Goal: Transaction & Acquisition: Purchase product/service

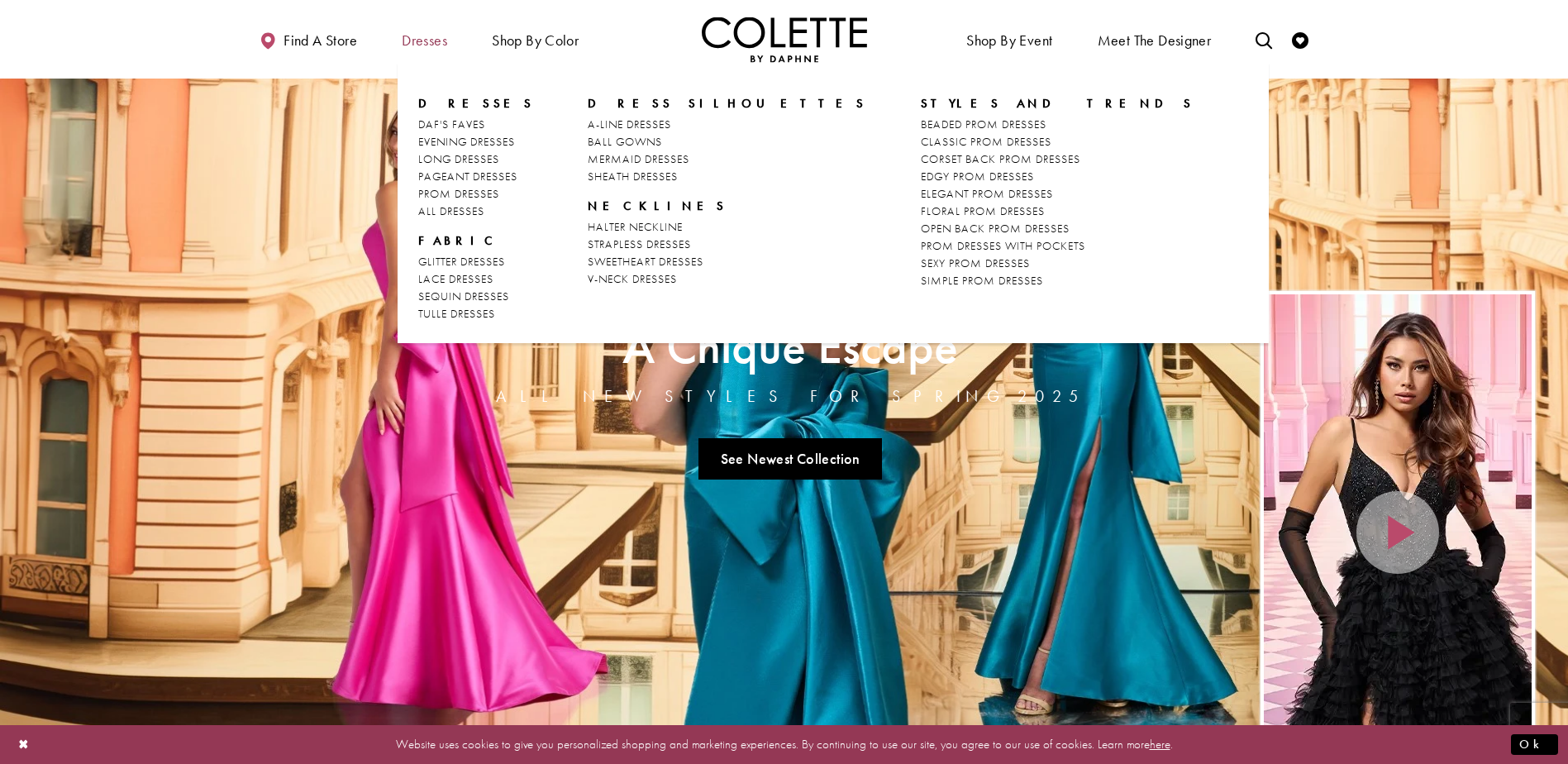
click at [422, 40] on span "Dresses" at bounding box center [424, 40] width 45 height 16
click at [426, 41] on span "Dresses" at bounding box center [424, 40] width 45 height 16
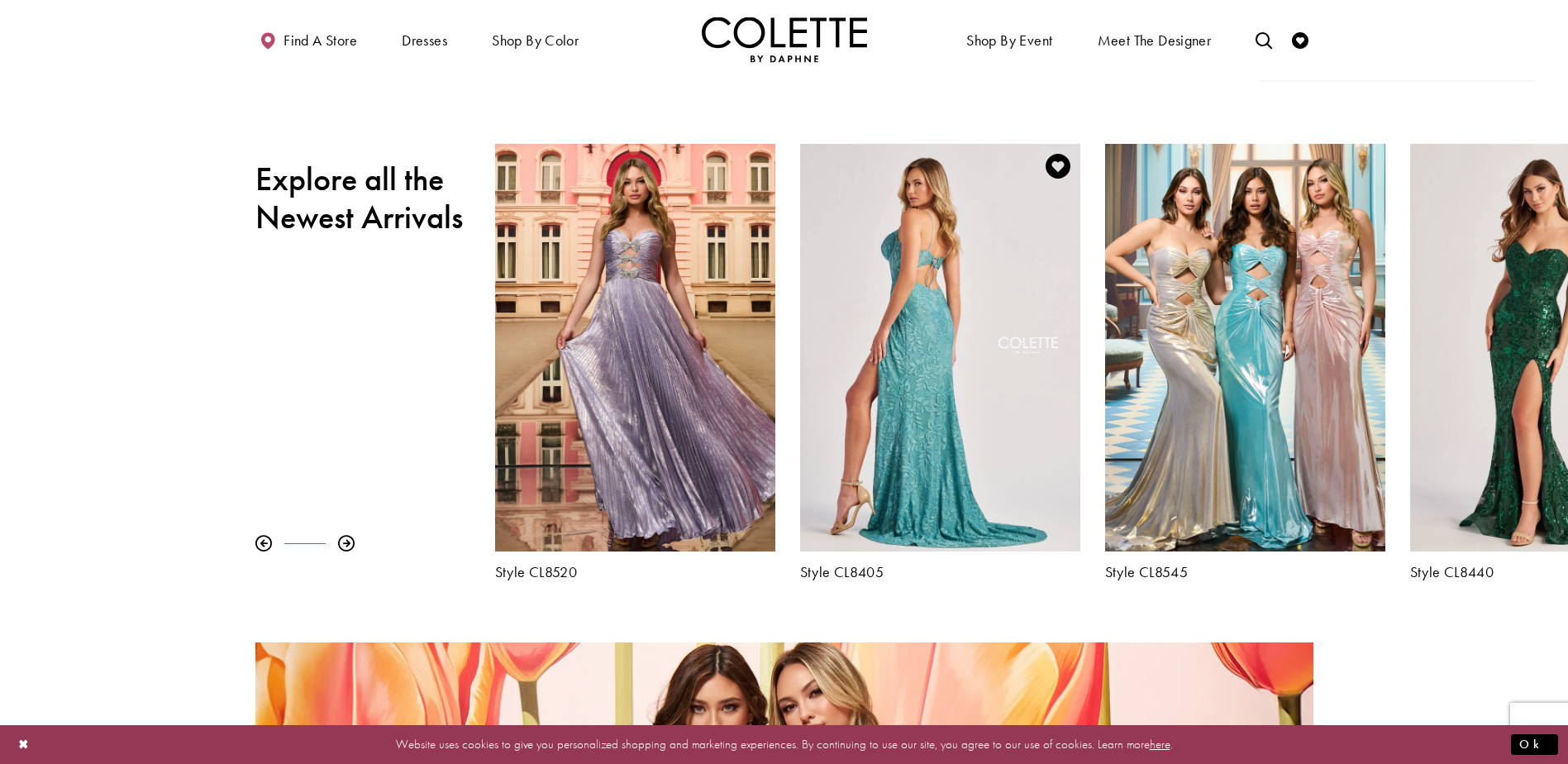
scroll to position [744, 0]
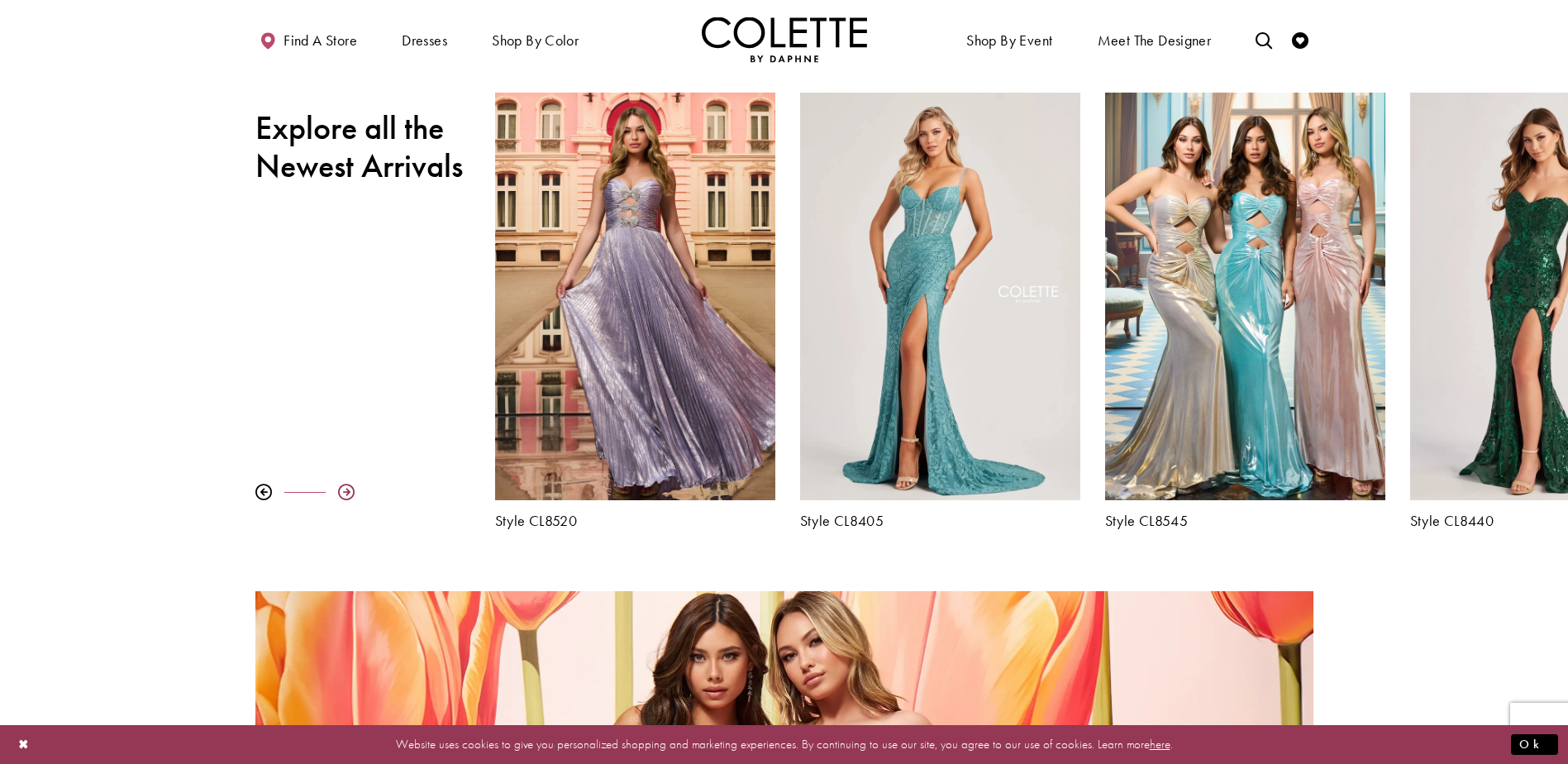
click at [352, 490] on div at bounding box center [346, 491] width 16 height 16
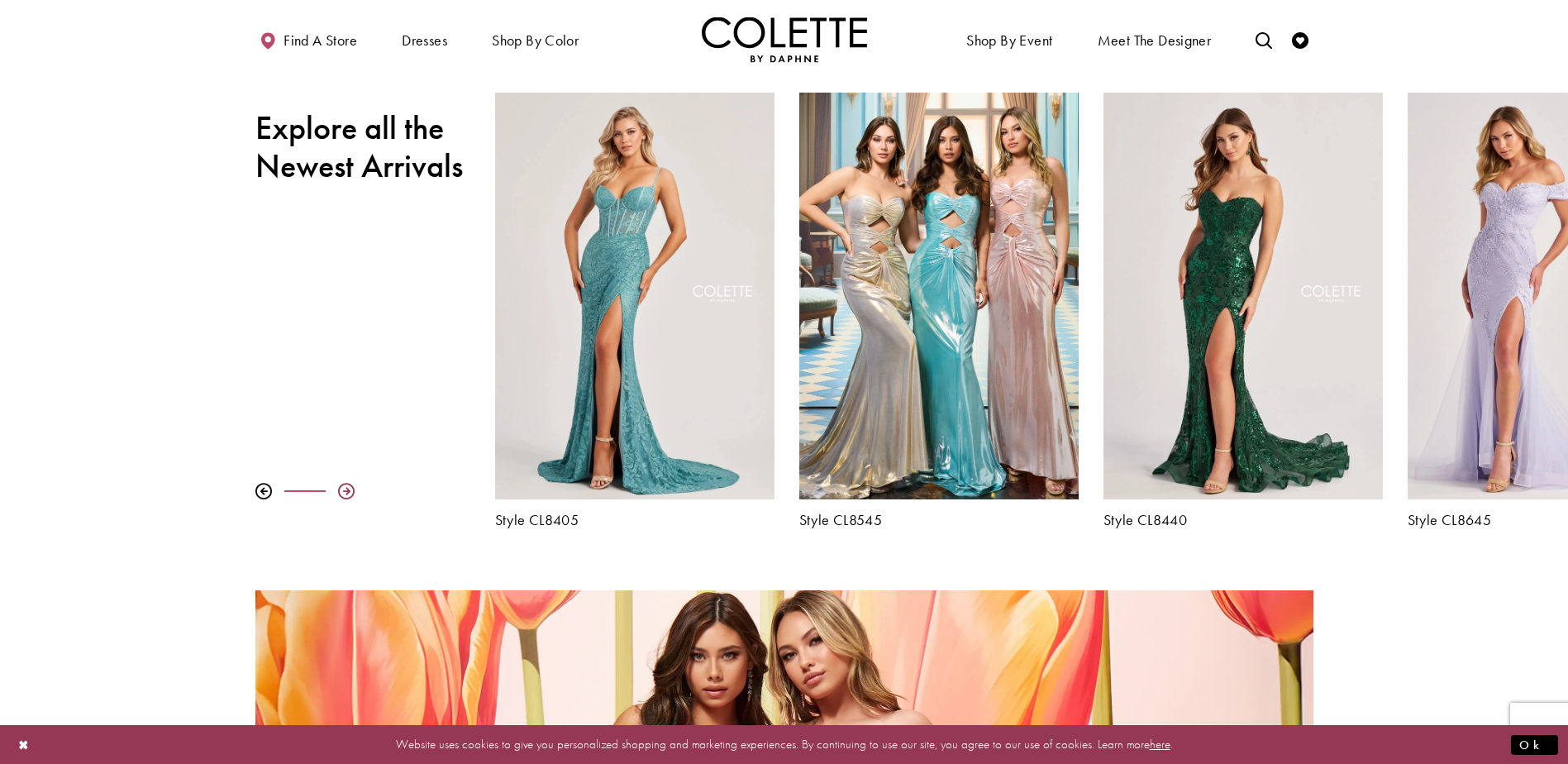
click at [351, 487] on div at bounding box center [346, 490] width 16 height 16
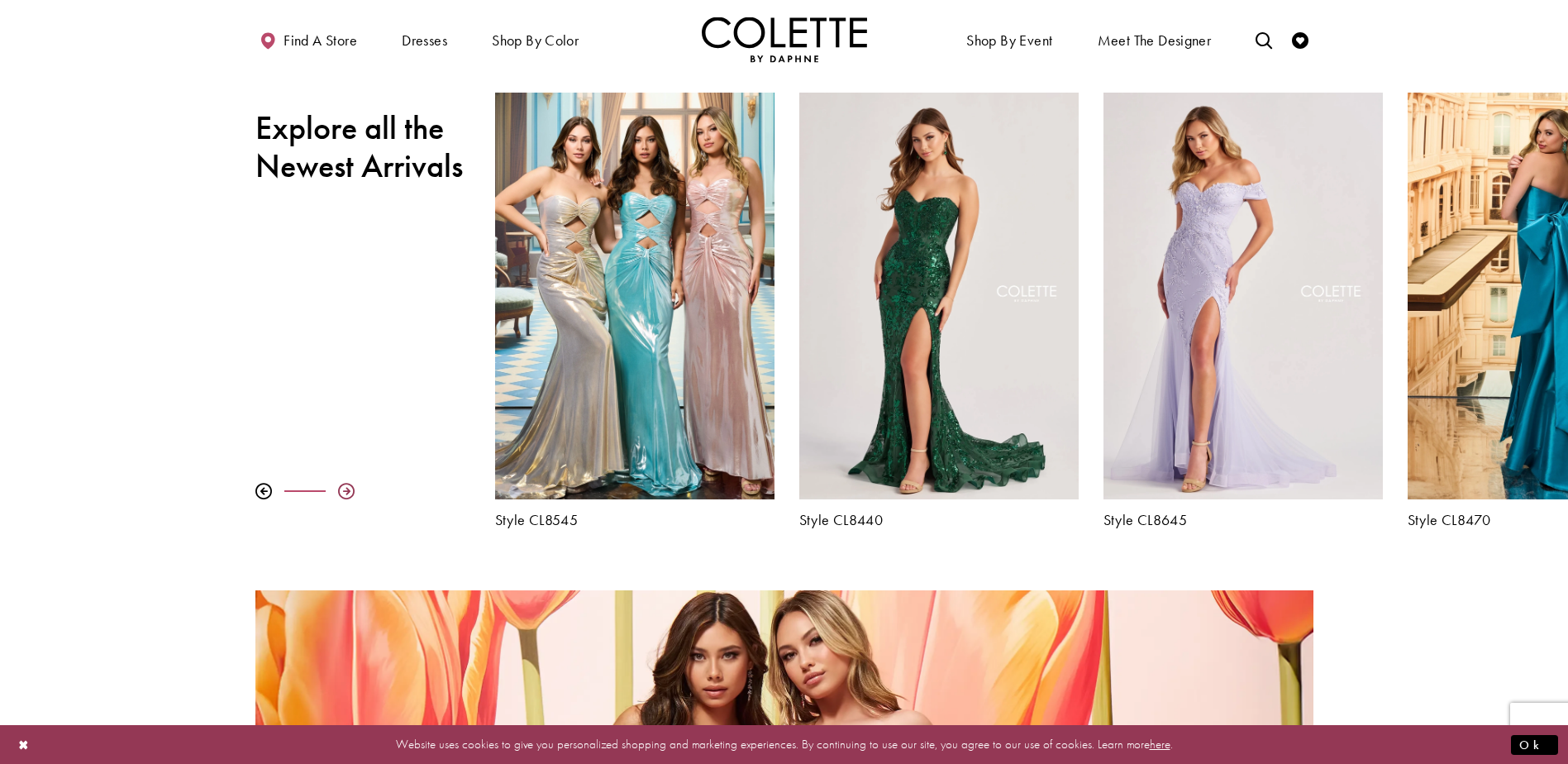
click at [351, 487] on div at bounding box center [346, 490] width 16 height 16
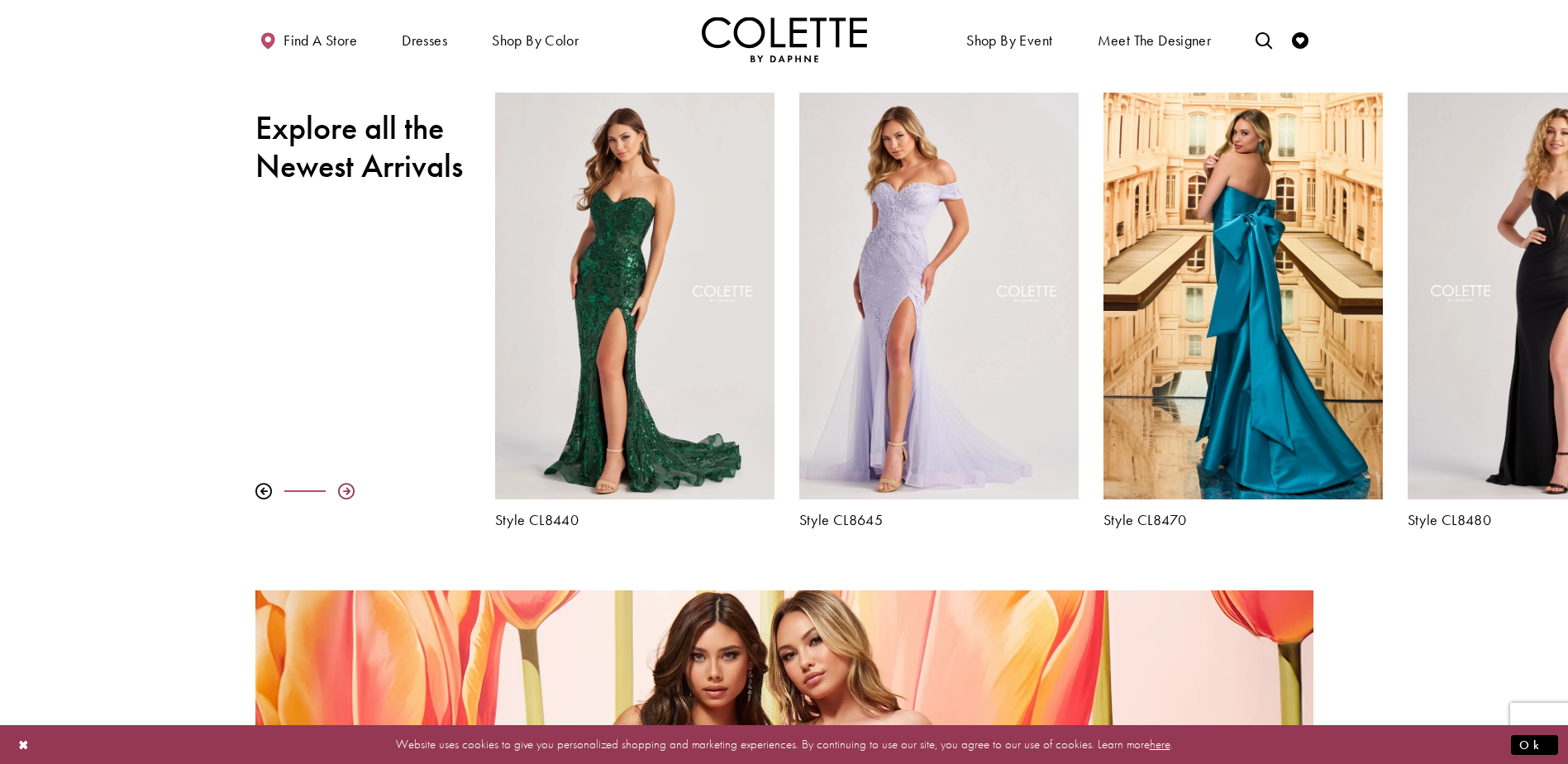
click at [351, 487] on div at bounding box center [346, 490] width 16 height 16
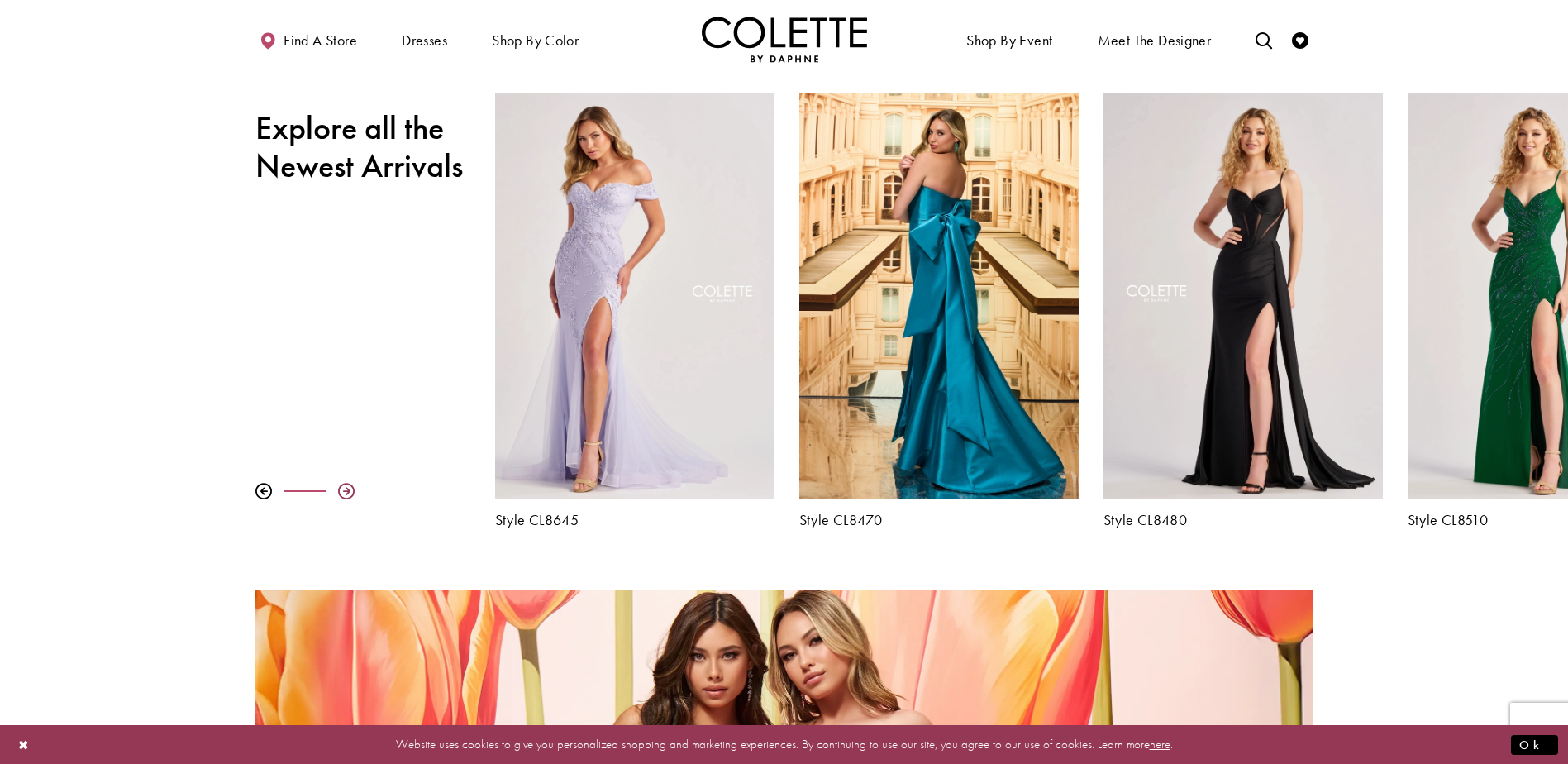
click at [351, 487] on div at bounding box center [346, 490] width 16 height 16
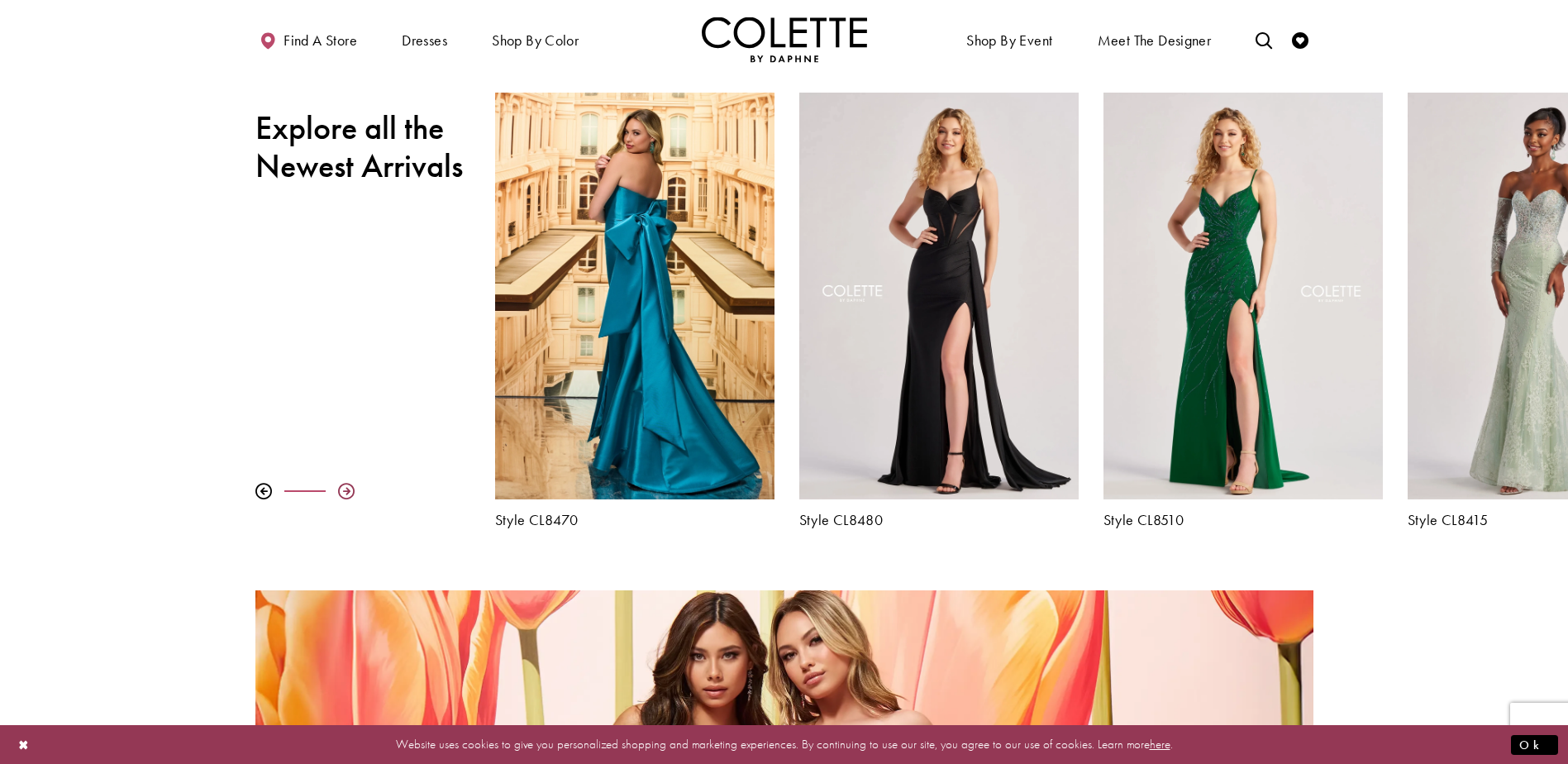
click at [351, 487] on div at bounding box center [346, 490] width 16 height 16
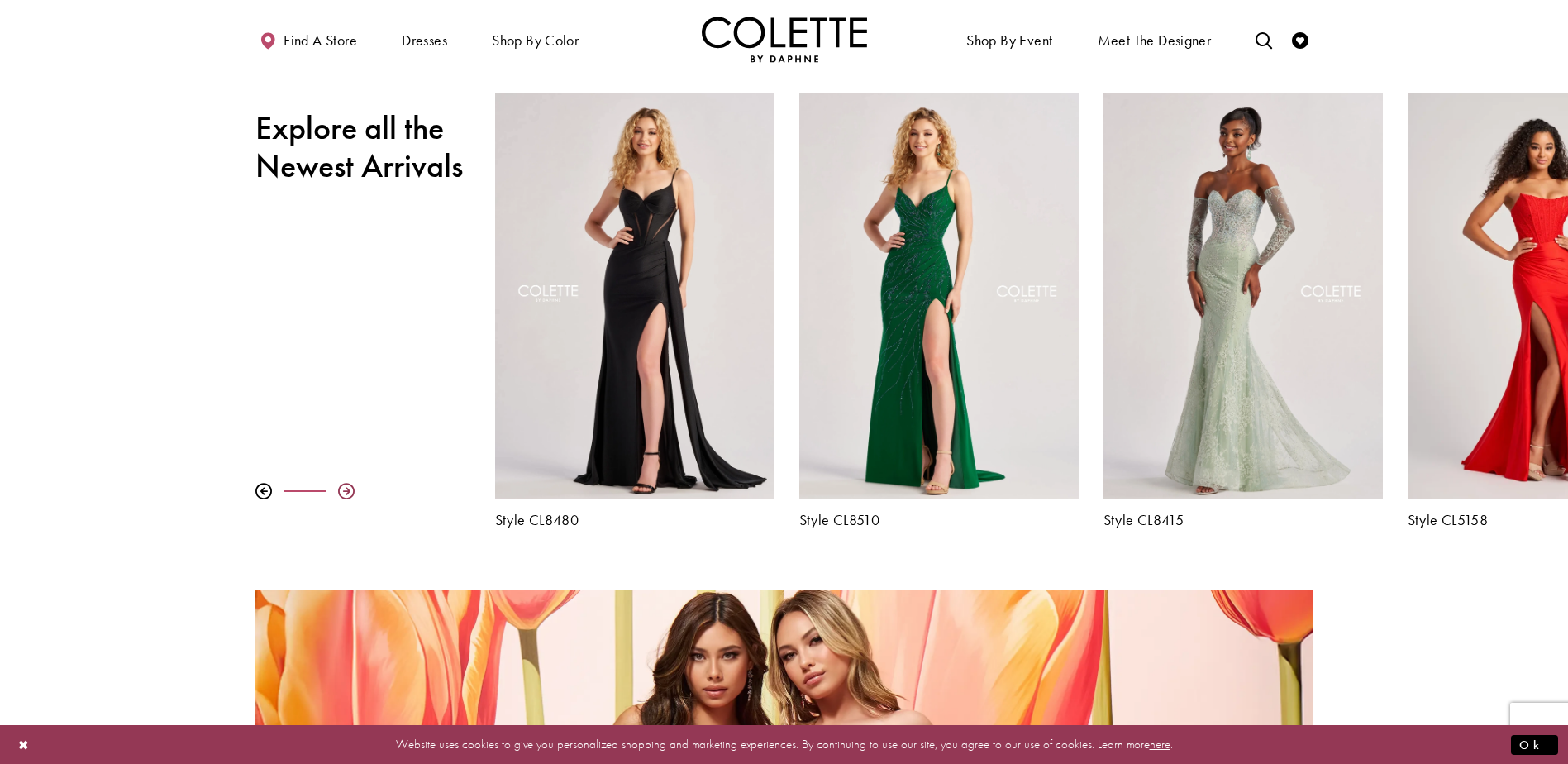
click at [351, 487] on div at bounding box center [346, 490] width 16 height 16
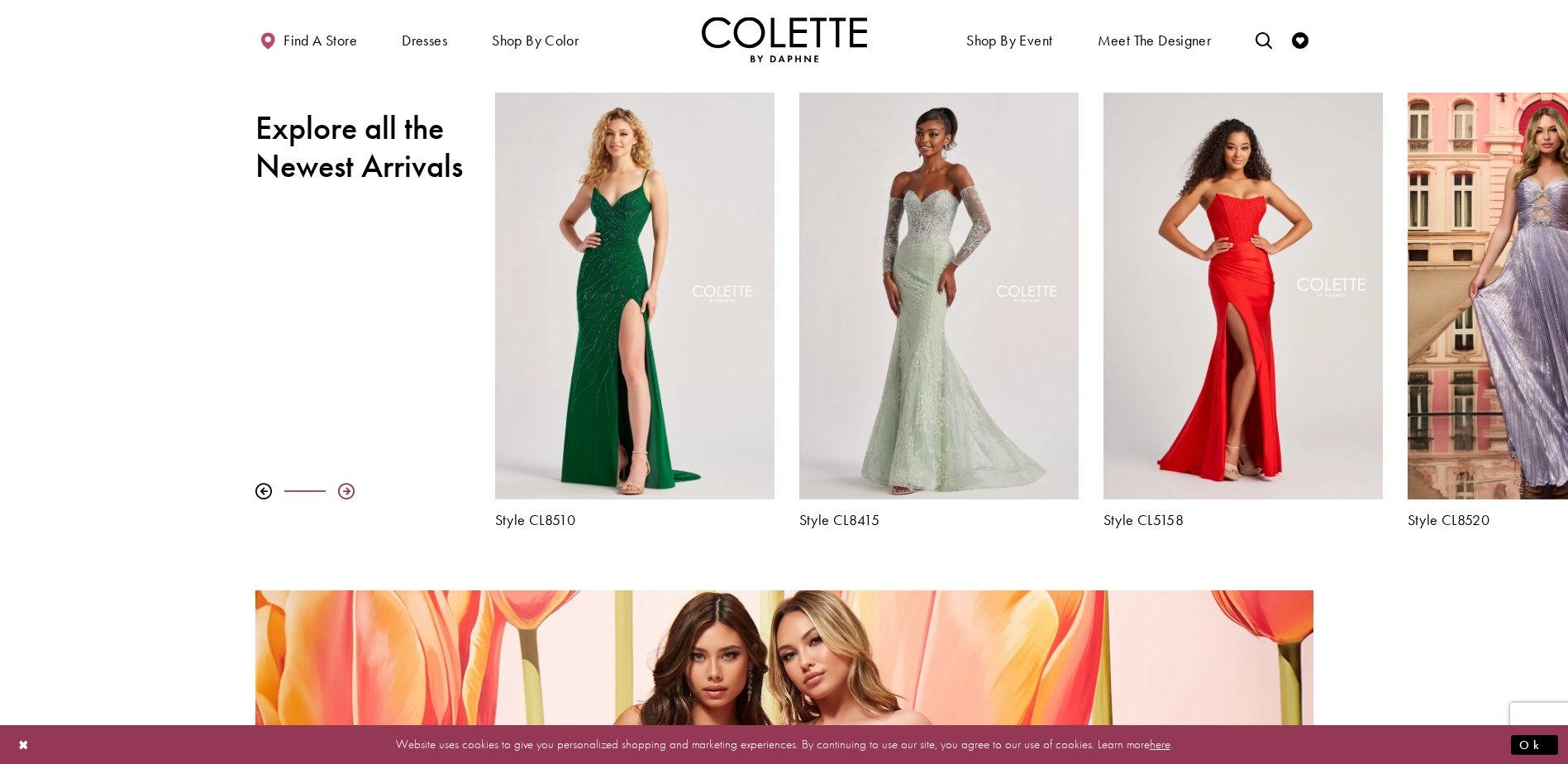
click at [351, 487] on div at bounding box center [346, 490] width 16 height 16
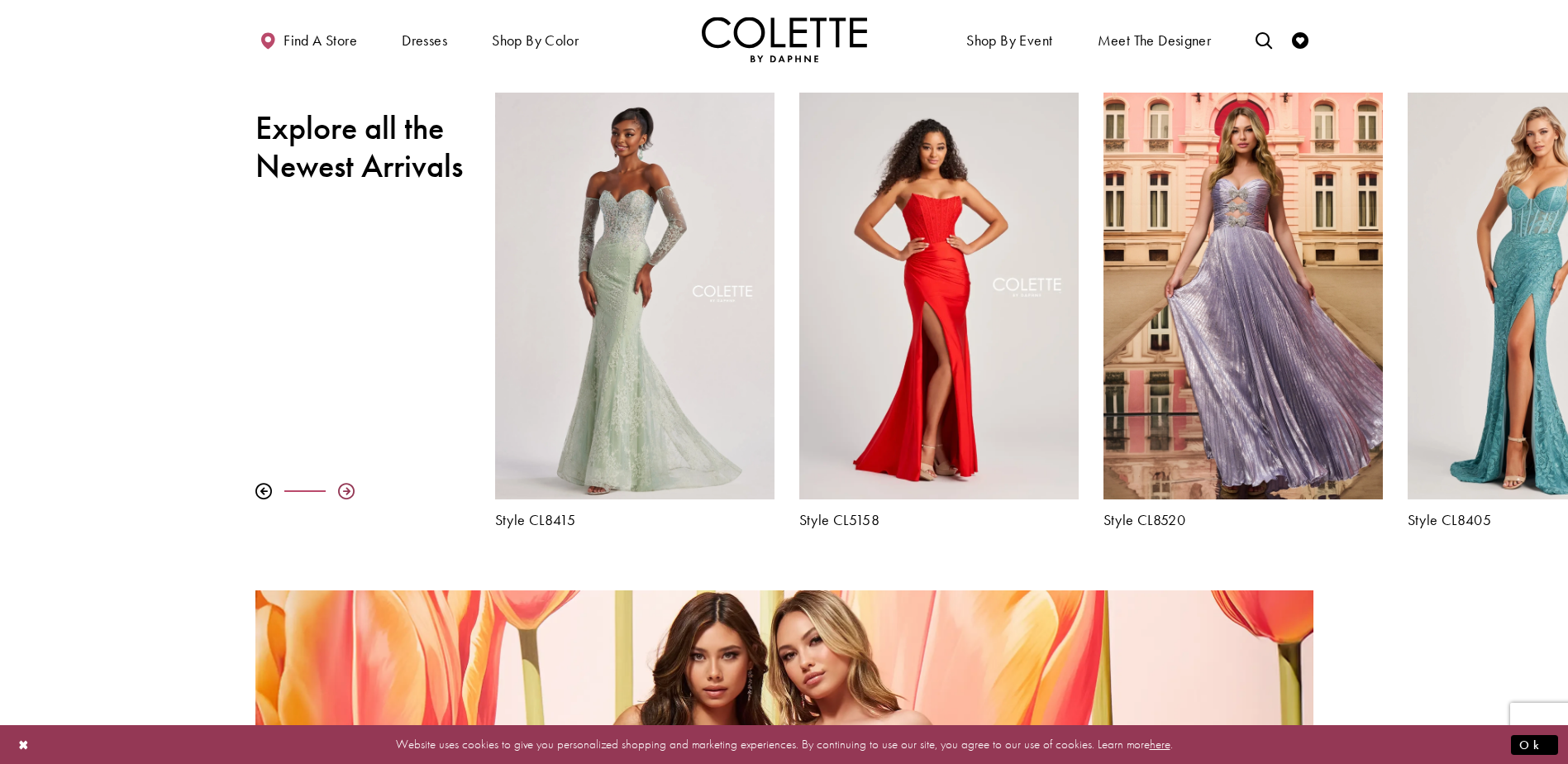
click at [351, 487] on div at bounding box center [346, 490] width 16 height 16
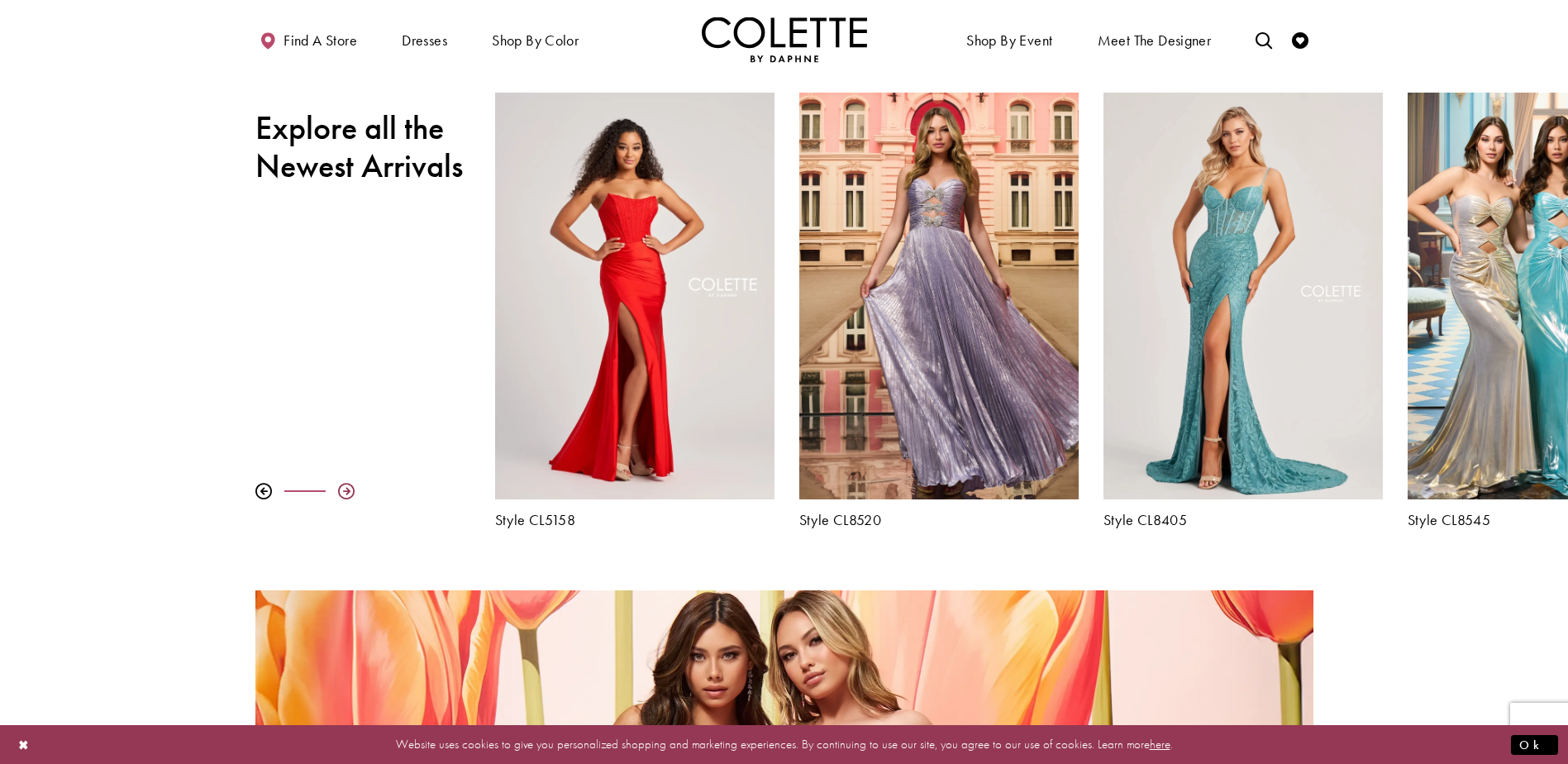
click at [351, 487] on div at bounding box center [346, 490] width 16 height 16
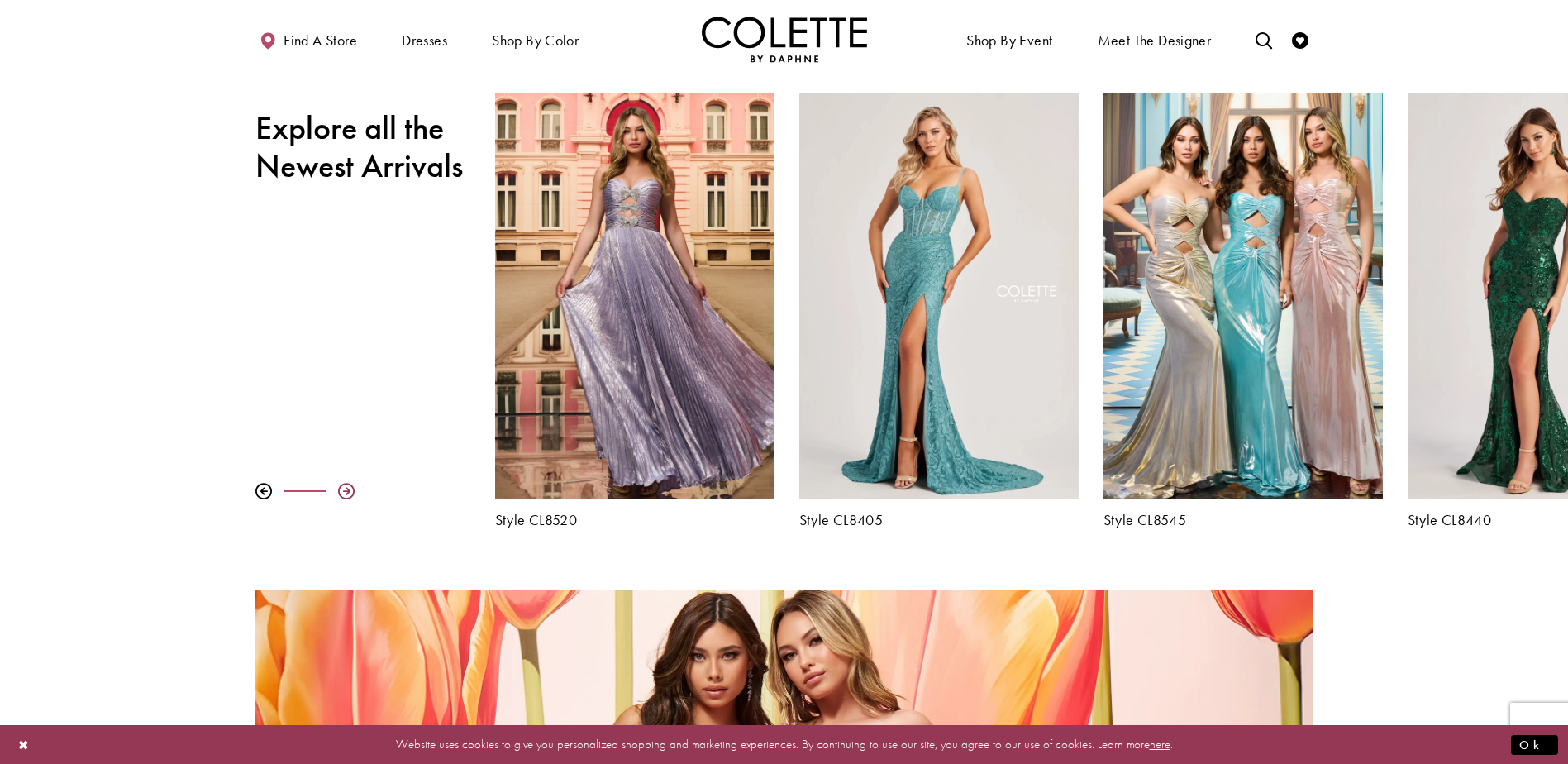
click at [351, 487] on div at bounding box center [346, 490] width 16 height 16
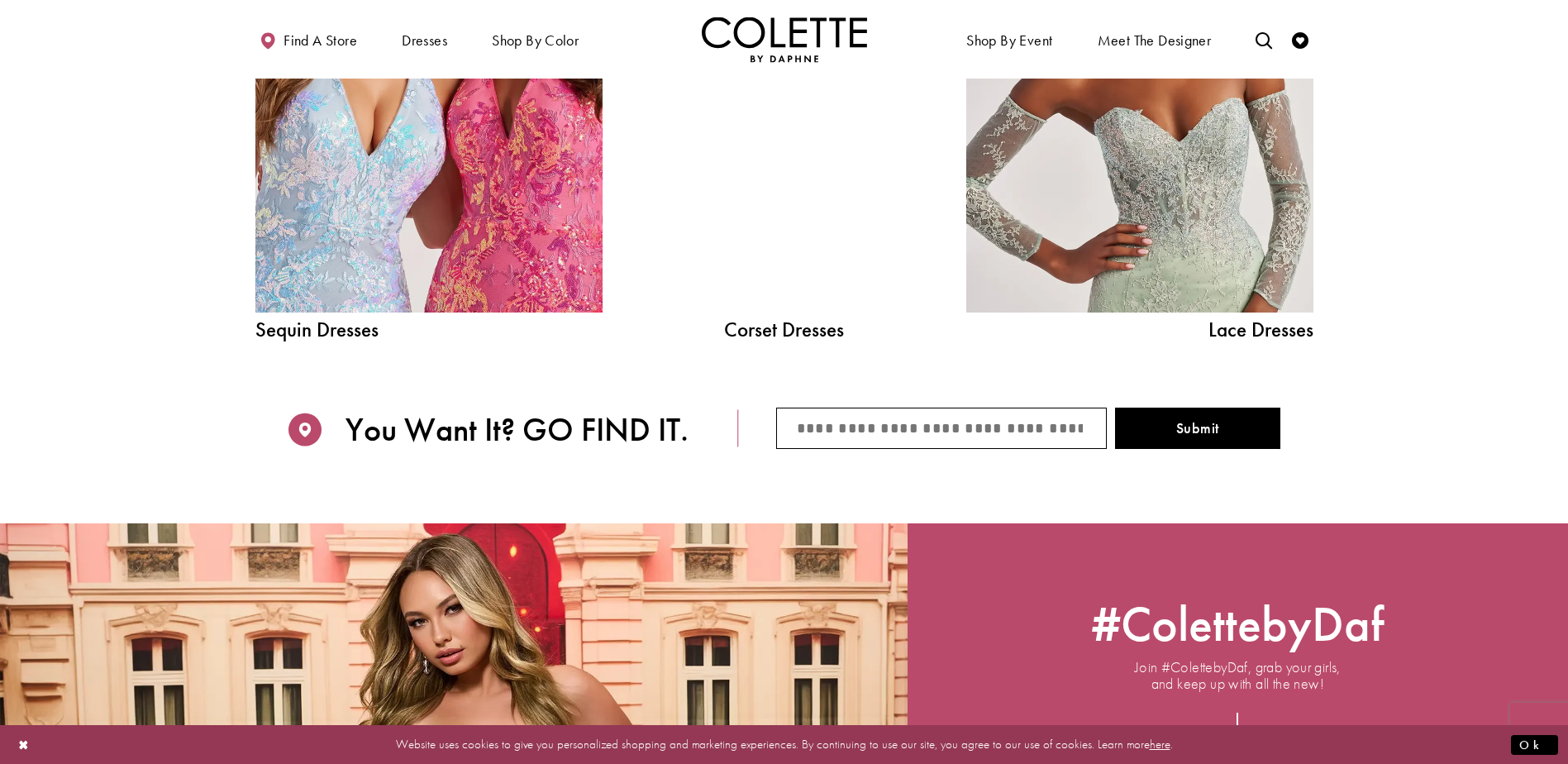
scroll to position [2148, 0]
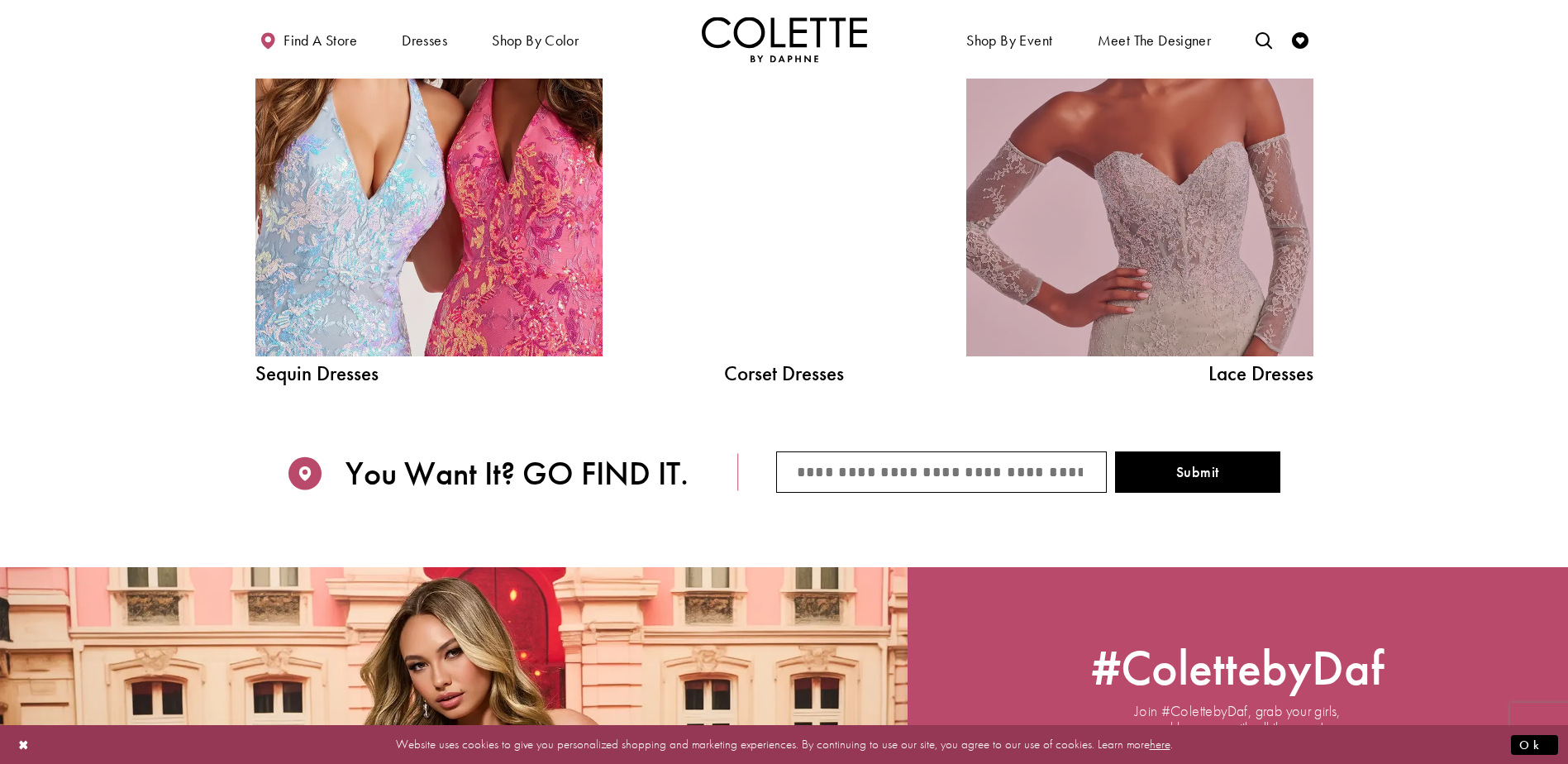
click at [1175, 290] on link "Lace Dress Spring 2025 collection Related Link" at bounding box center [1140, 137] width 347 height 438
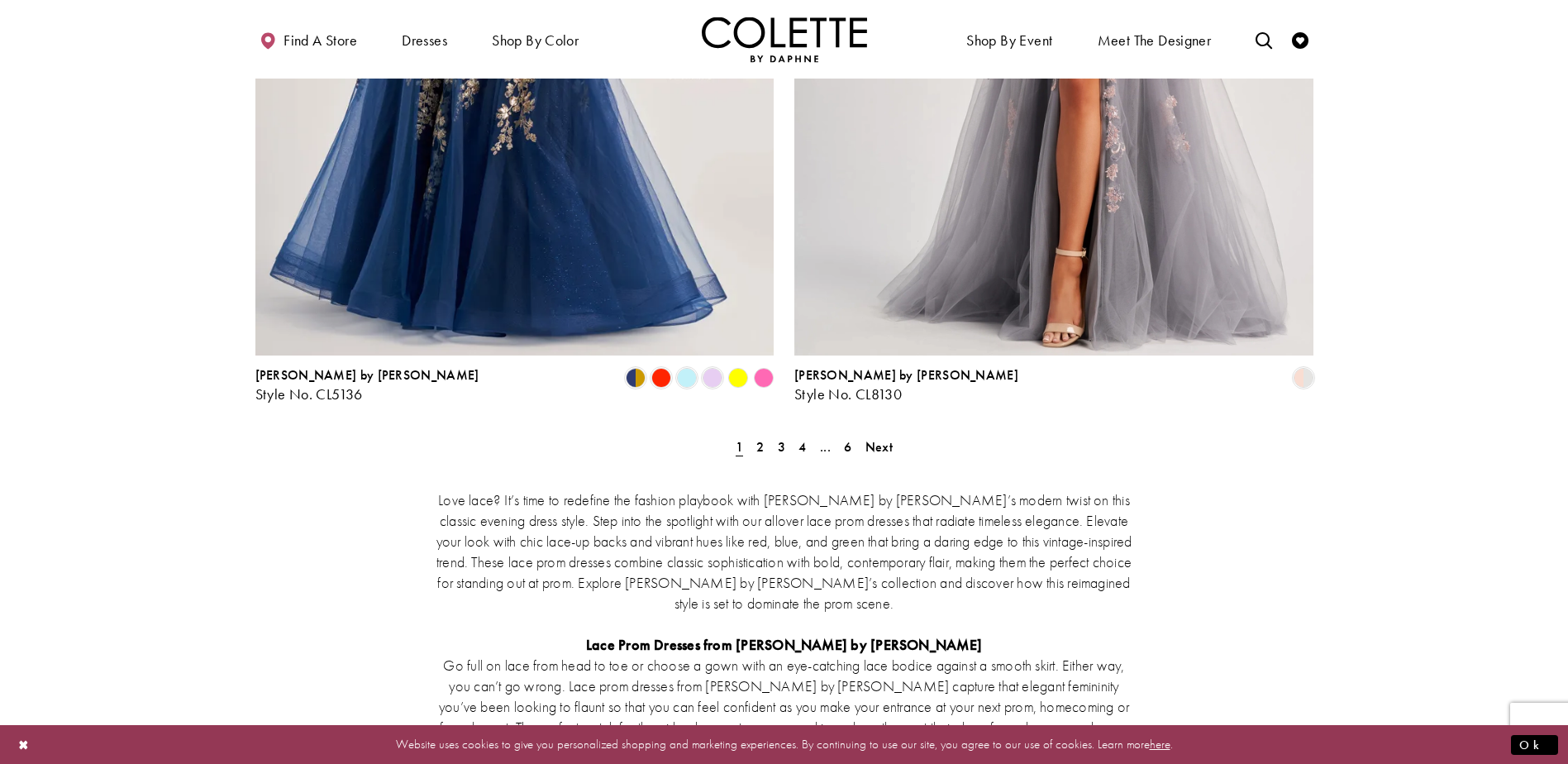
scroll to position [2975, 0]
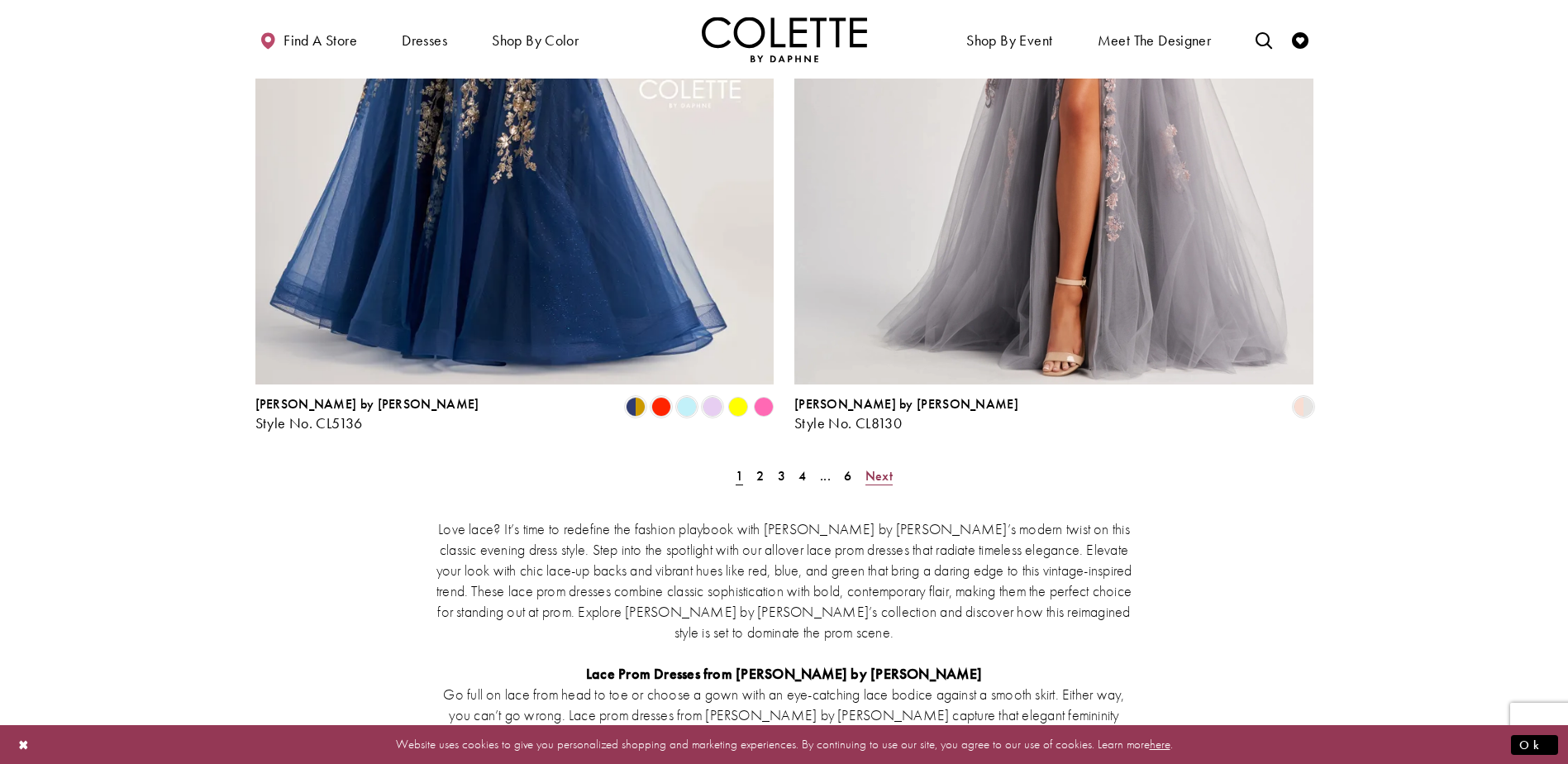
click at [868, 467] on span "Next" at bounding box center [879, 476] width 27 height 17
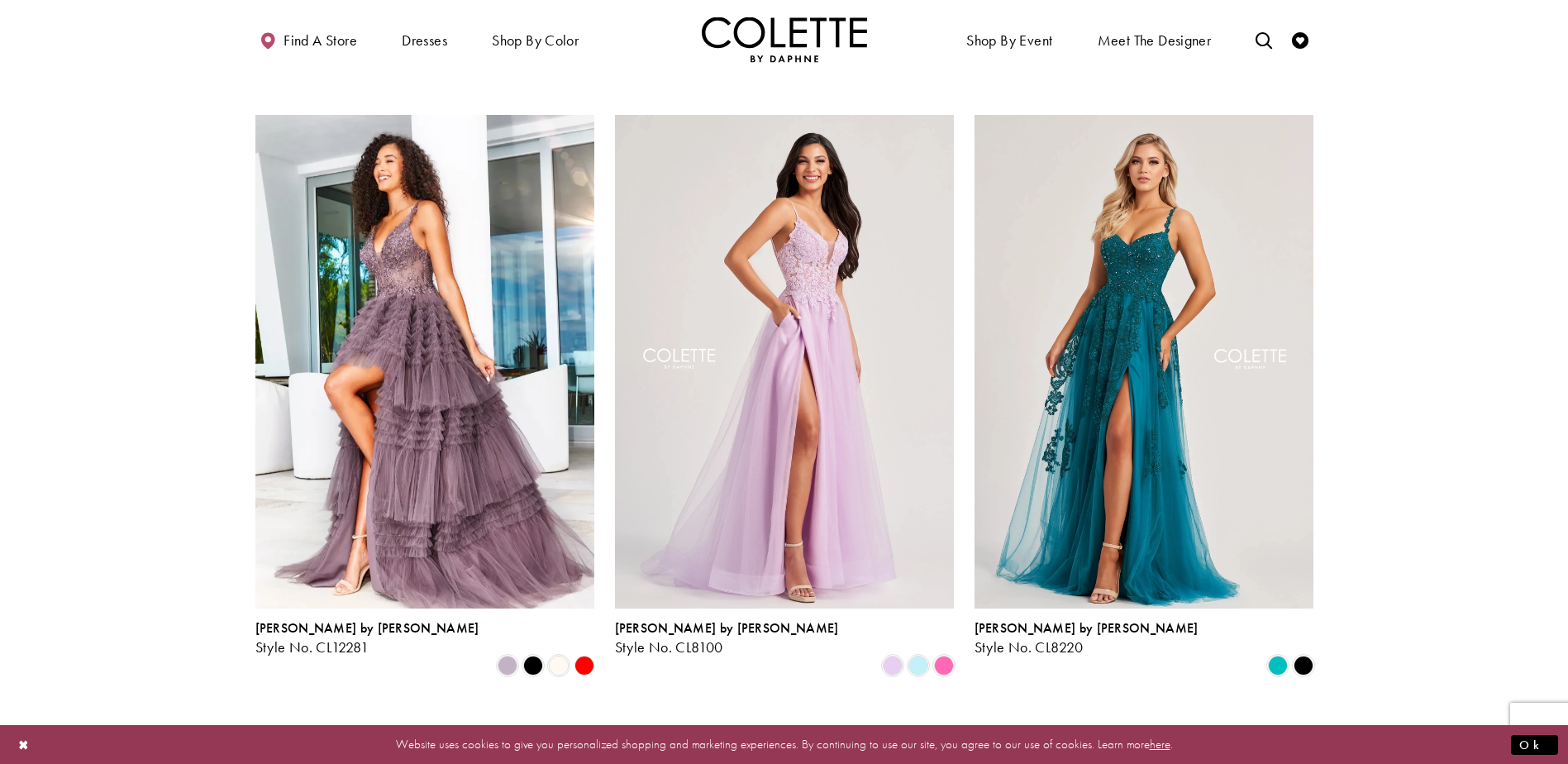
scroll to position [661, 0]
click at [912, 656] on span "Product List" at bounding box center [918, 666] width 20 height 20
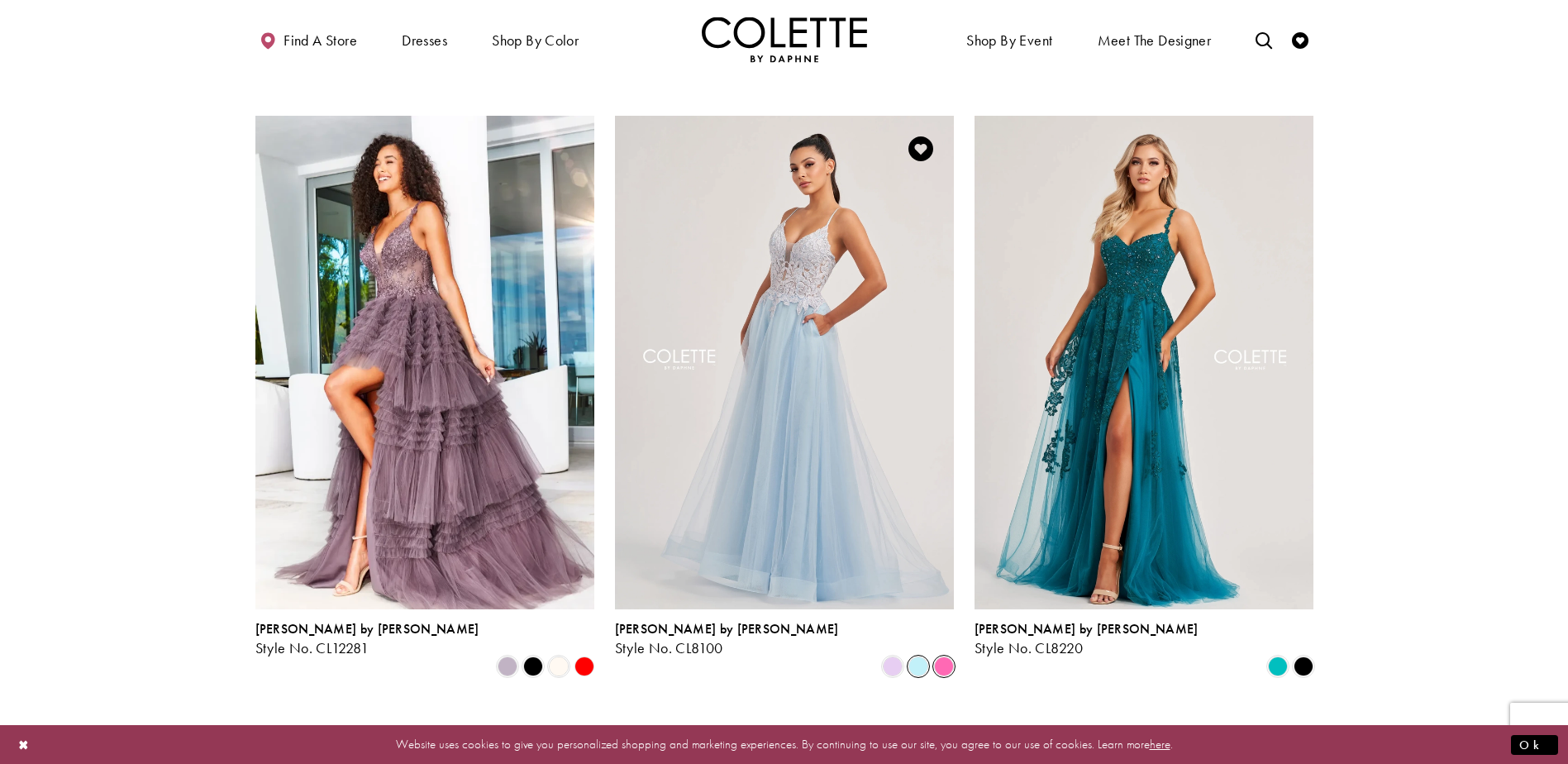
click at [939, 656] on span "Product List" at bounding box center [943, 666] width 20 height 20
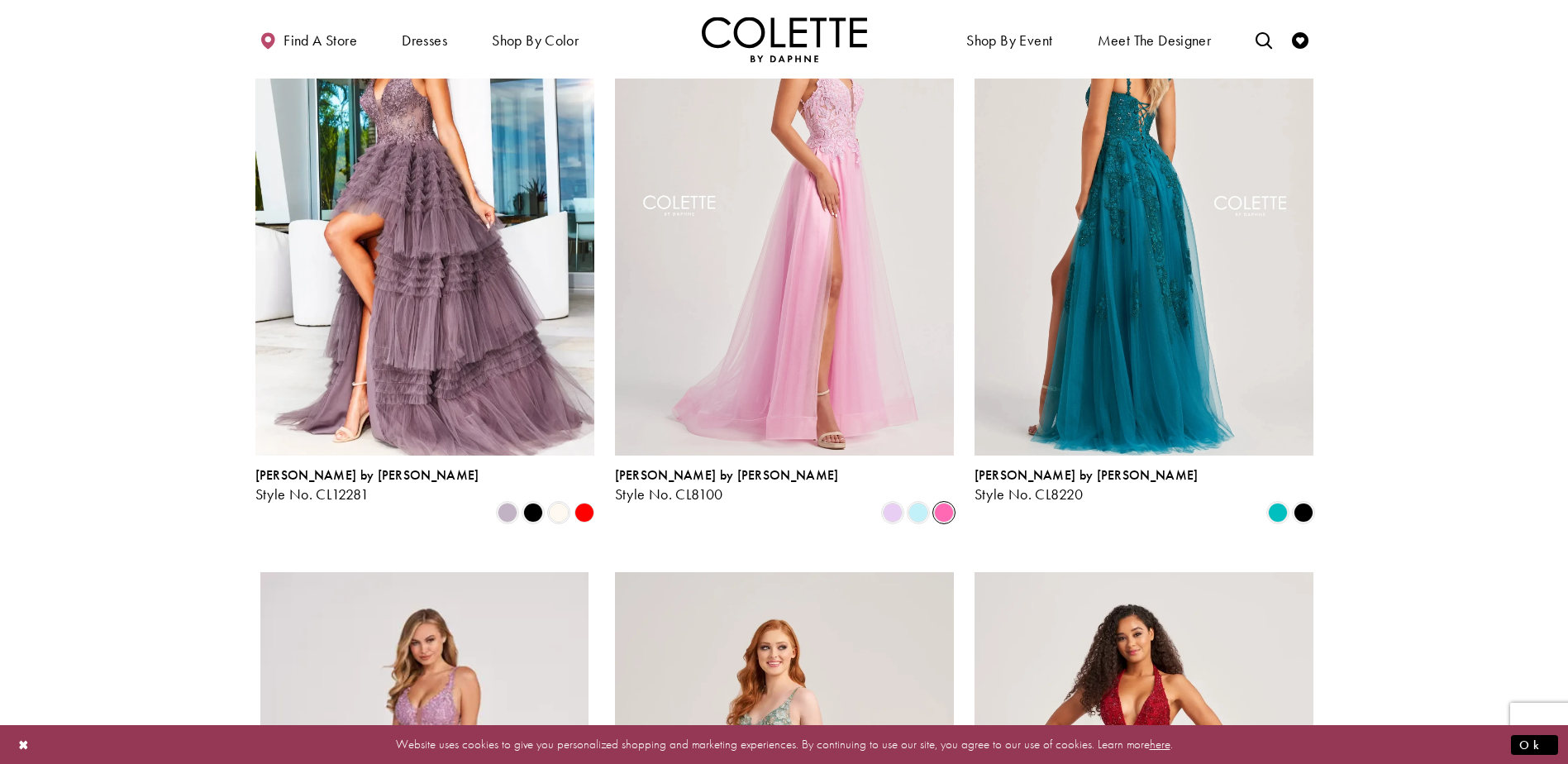
scroll to position [827, 0]
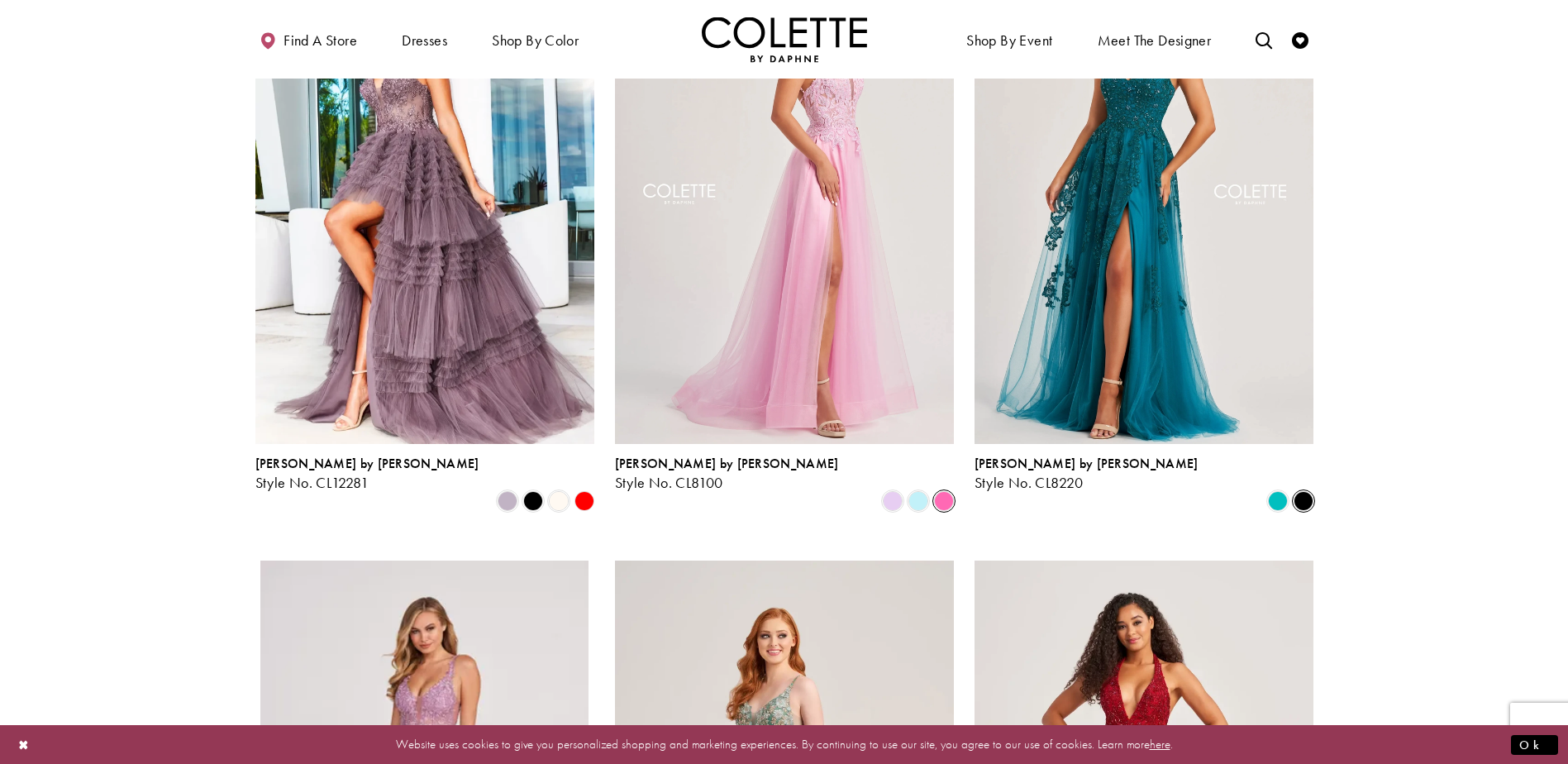
click at [1307, 491] on span "Product List" at bounding box center [1303, 501] width 20 height 20
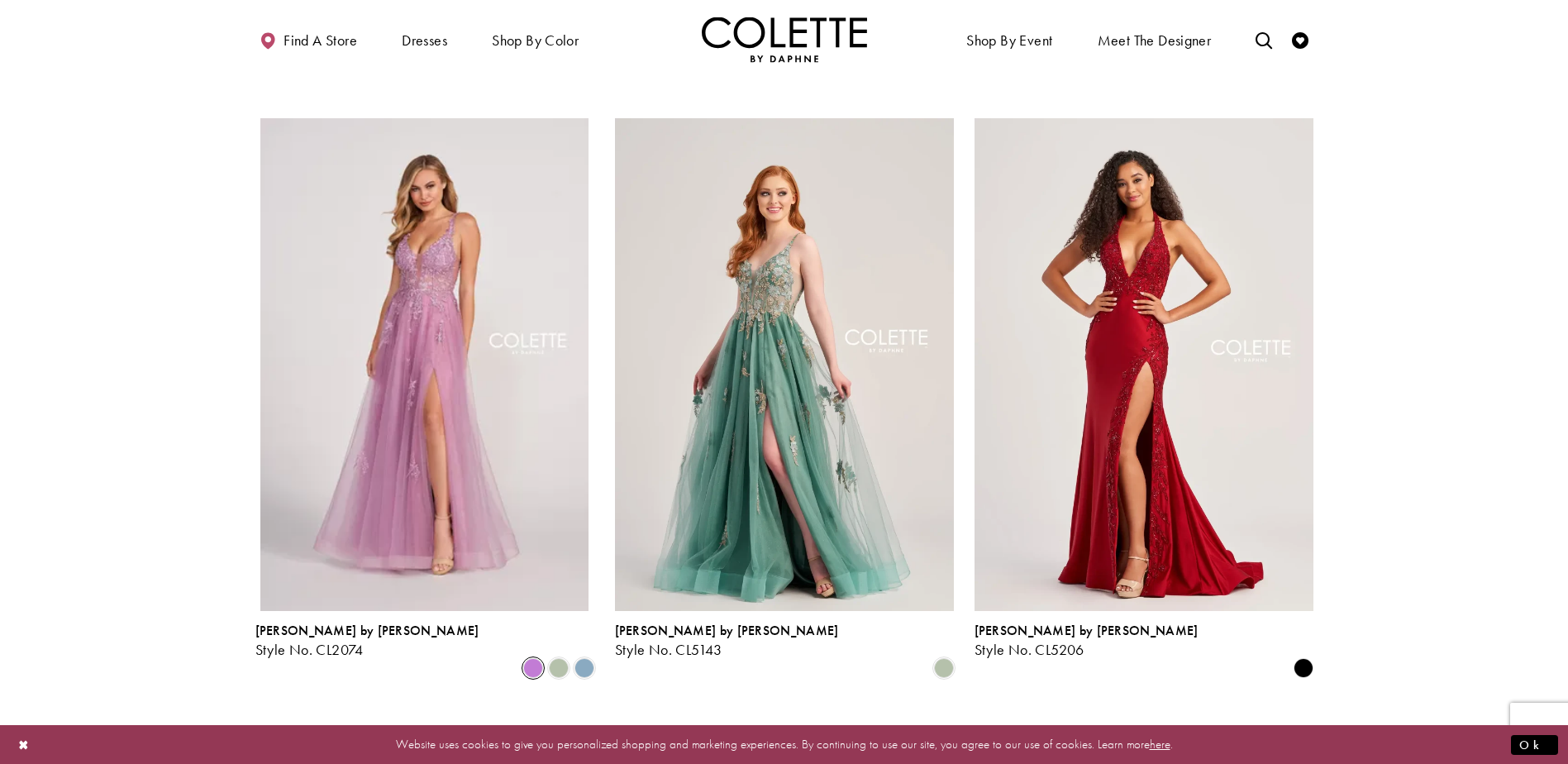
scroll to position [1240, 0]
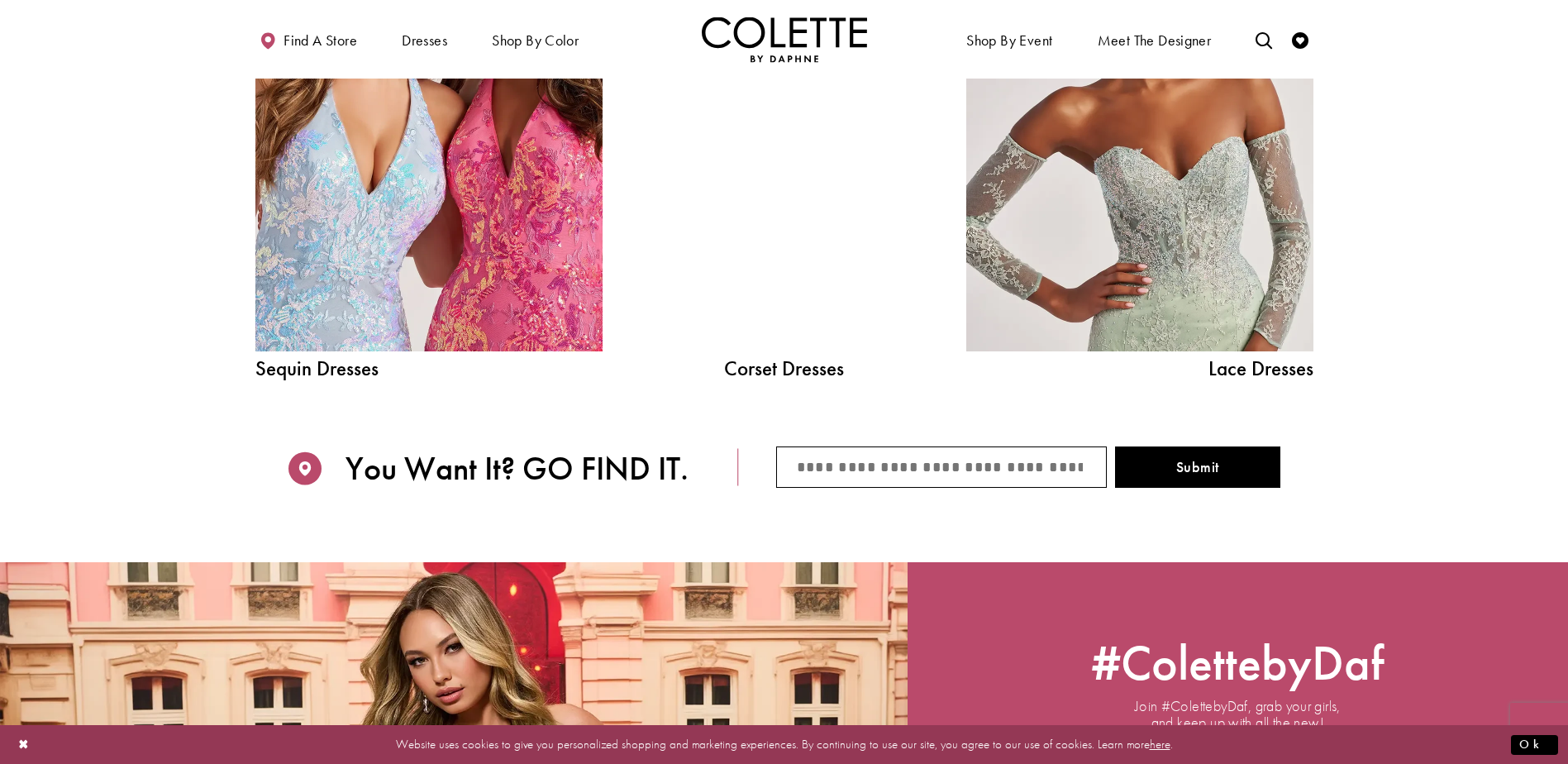
click at [745, 301] on div at bounding box center [784, 132] width 248 height 438
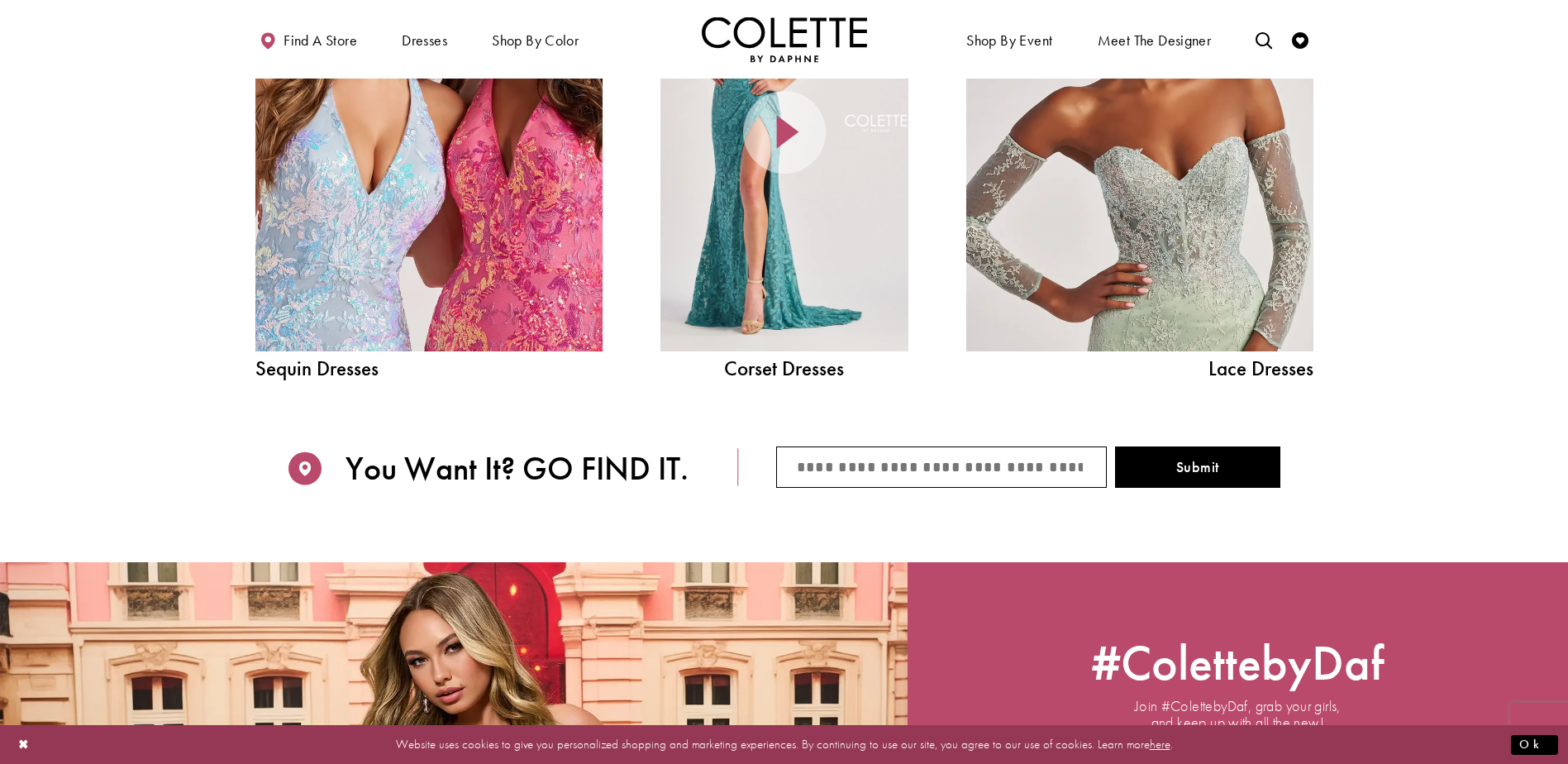
click at [754, 284] on div at bounding box center [784, 132] width 248 height 438
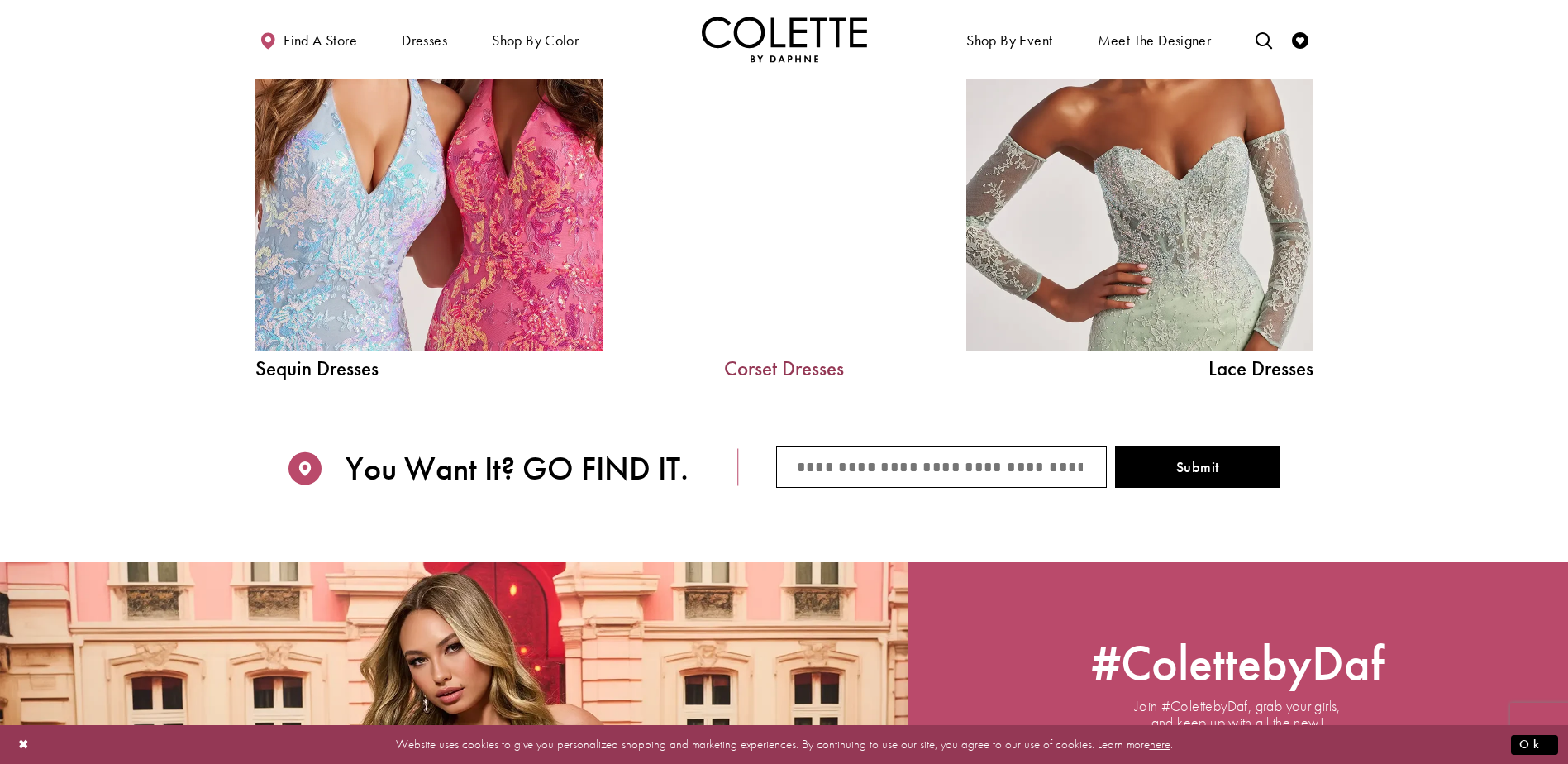
click at [778, 369] on link "Corset Dresses" at bounding box center [784, 367] width 248 height 20
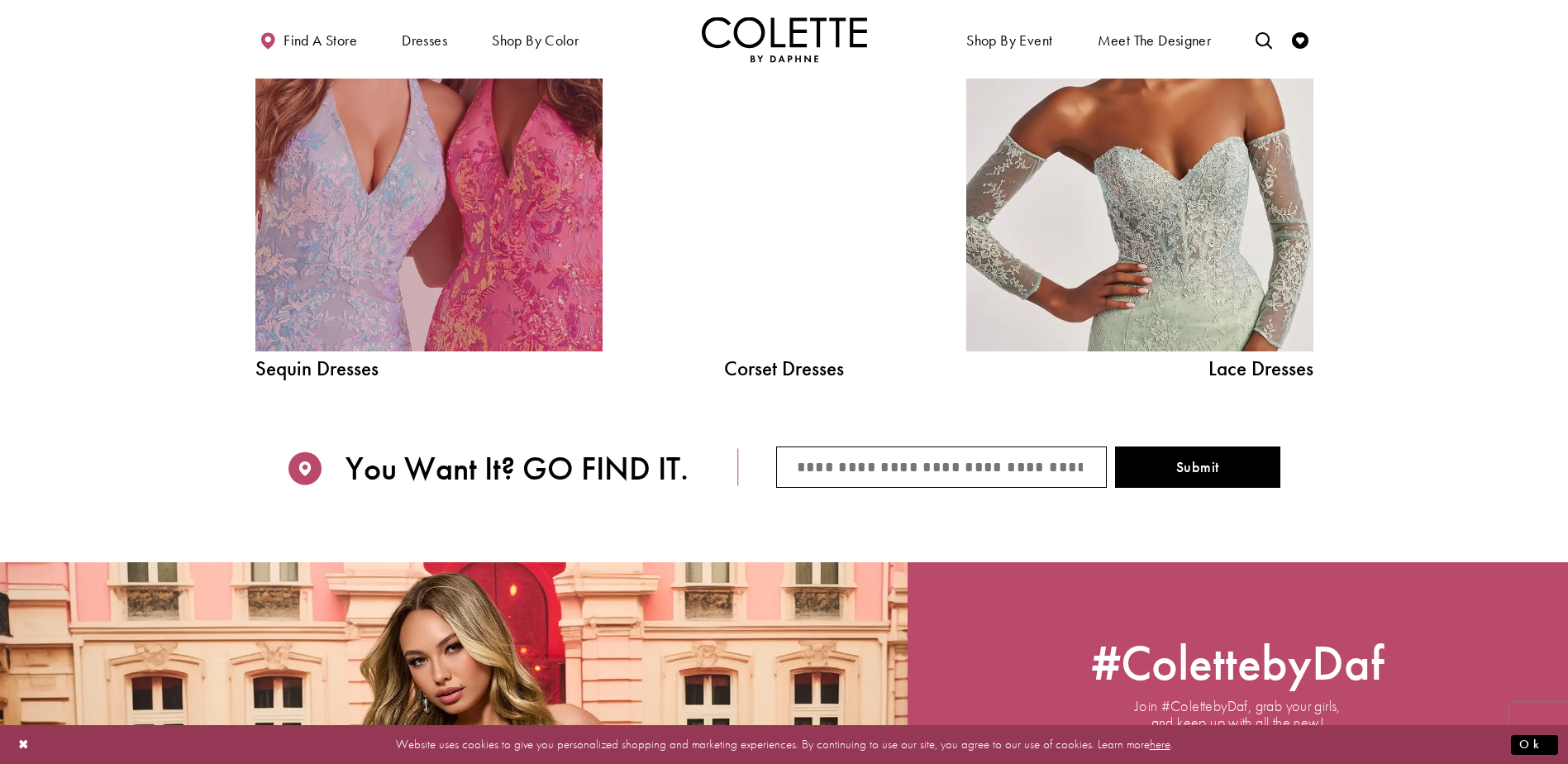
click at [519, 247] on link "Sequin Dresses Related Link" at bounding box center [429, 132] width 347 height 438
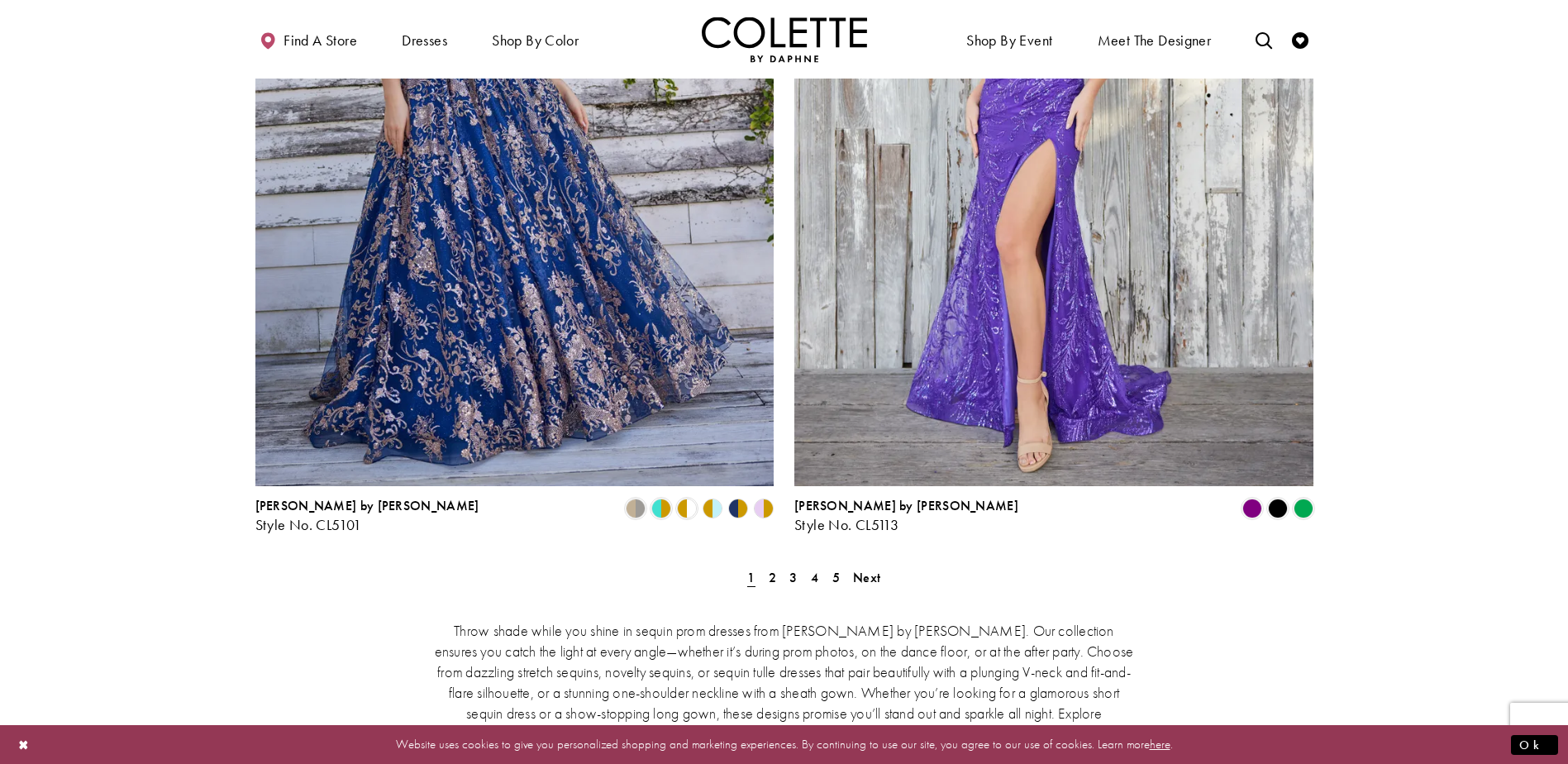
scroll to position [2861, 0]
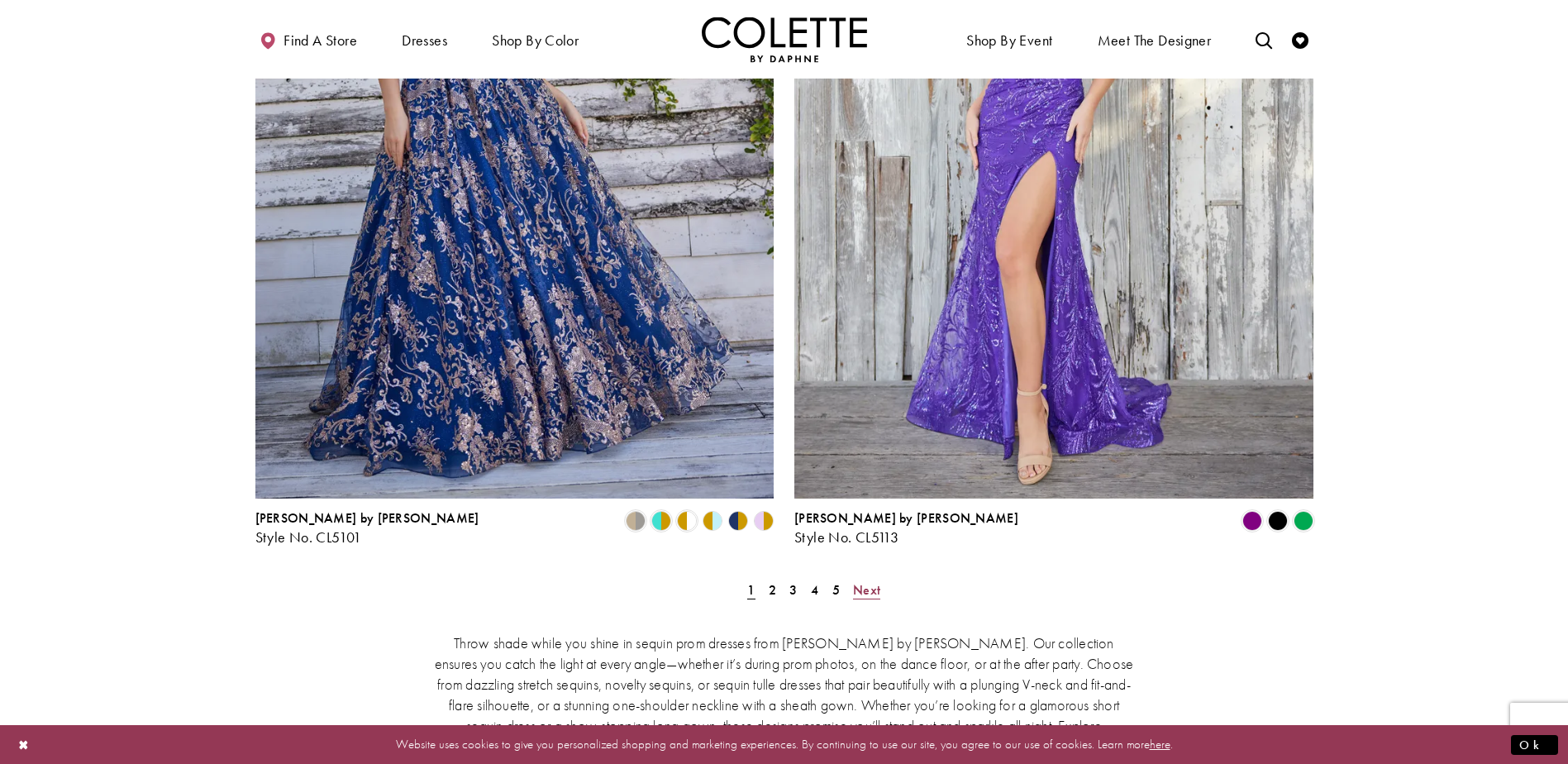
click at [870, 581] on span "Next" at bounding box center [866, 590] width 27 height 17
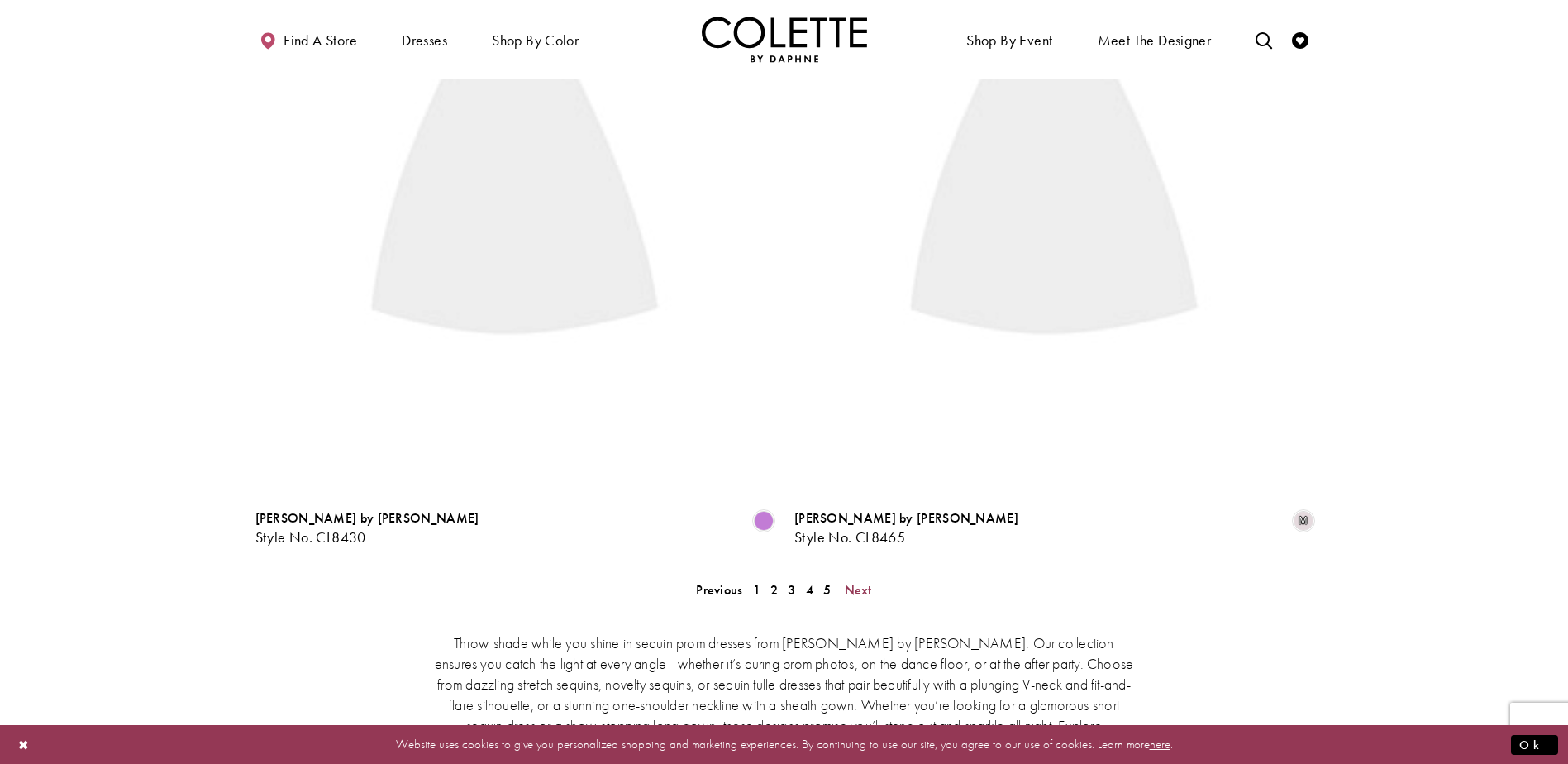
scroll to position [90, 0]
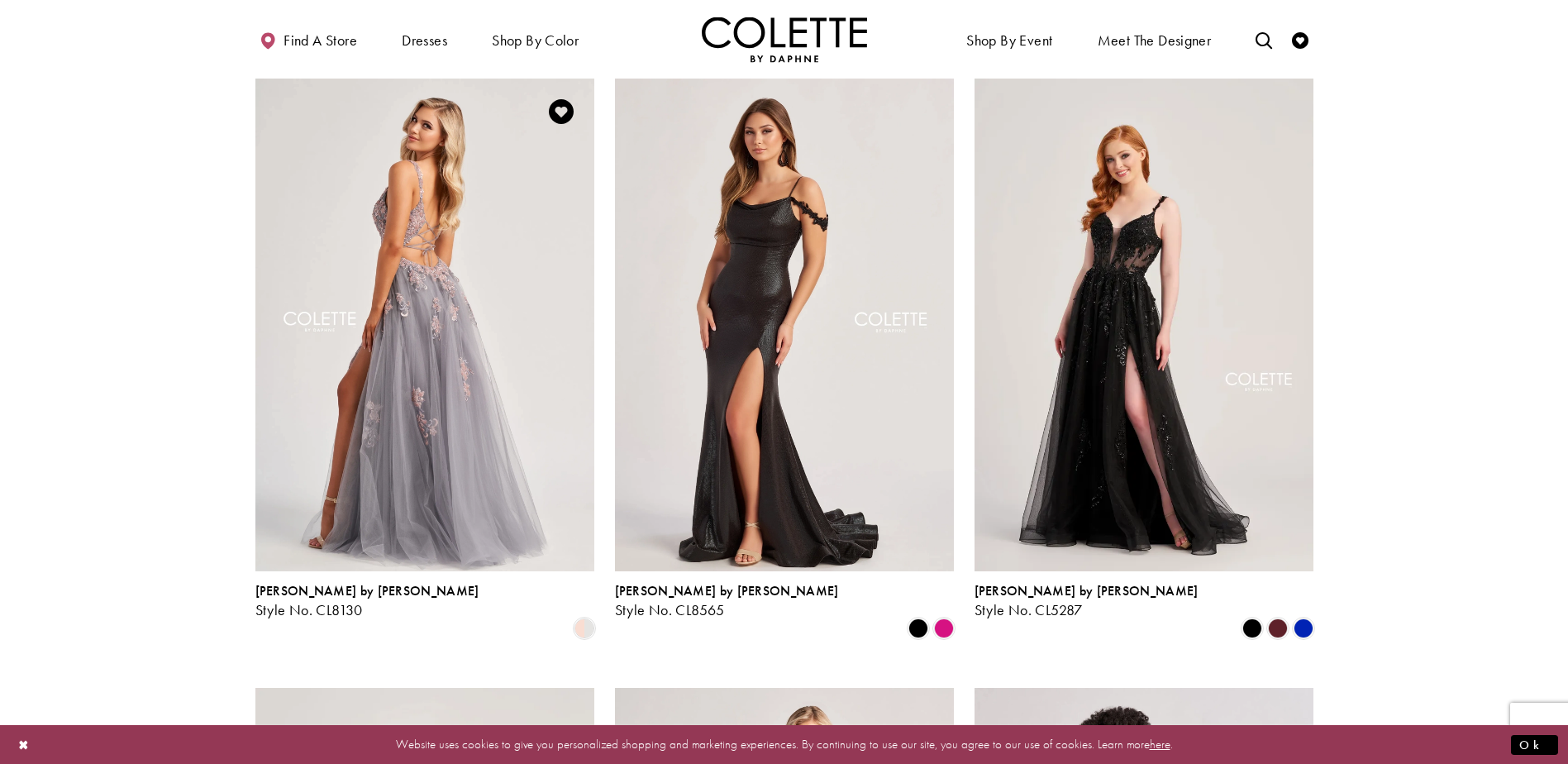
click at [332, 386] on img "Visit Colette by Daphne Style No. CL8130 Page" at bounding box center [425, 324] width 339 height 492
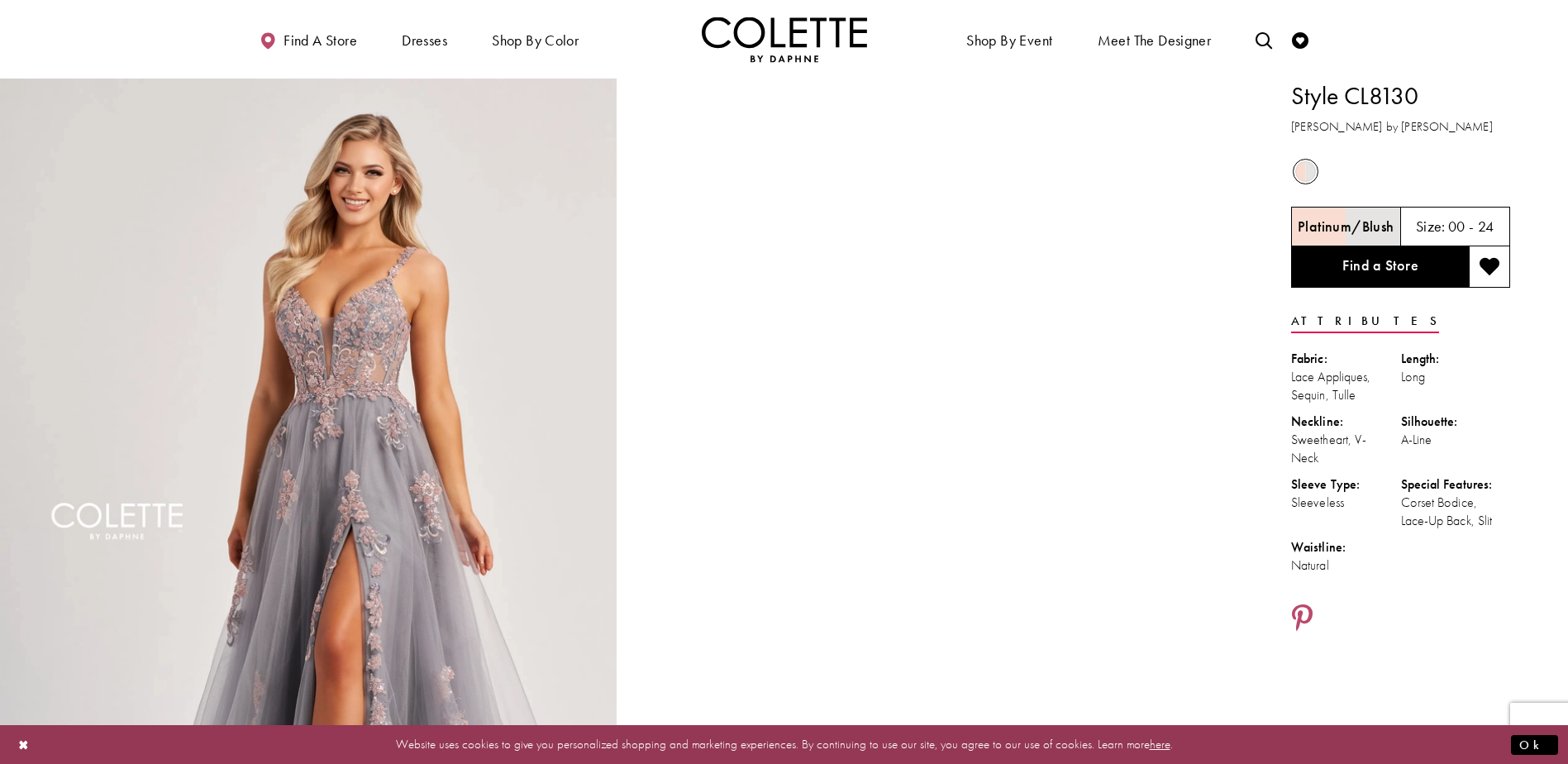
click at [1382, 219] on h5 "Platinum/Blush" at bounding box center [1345, 225] width 95 height 16
click at [1326, 177] on div "Out of Stock" at bounding box center [1401, 171] width 222 height 32
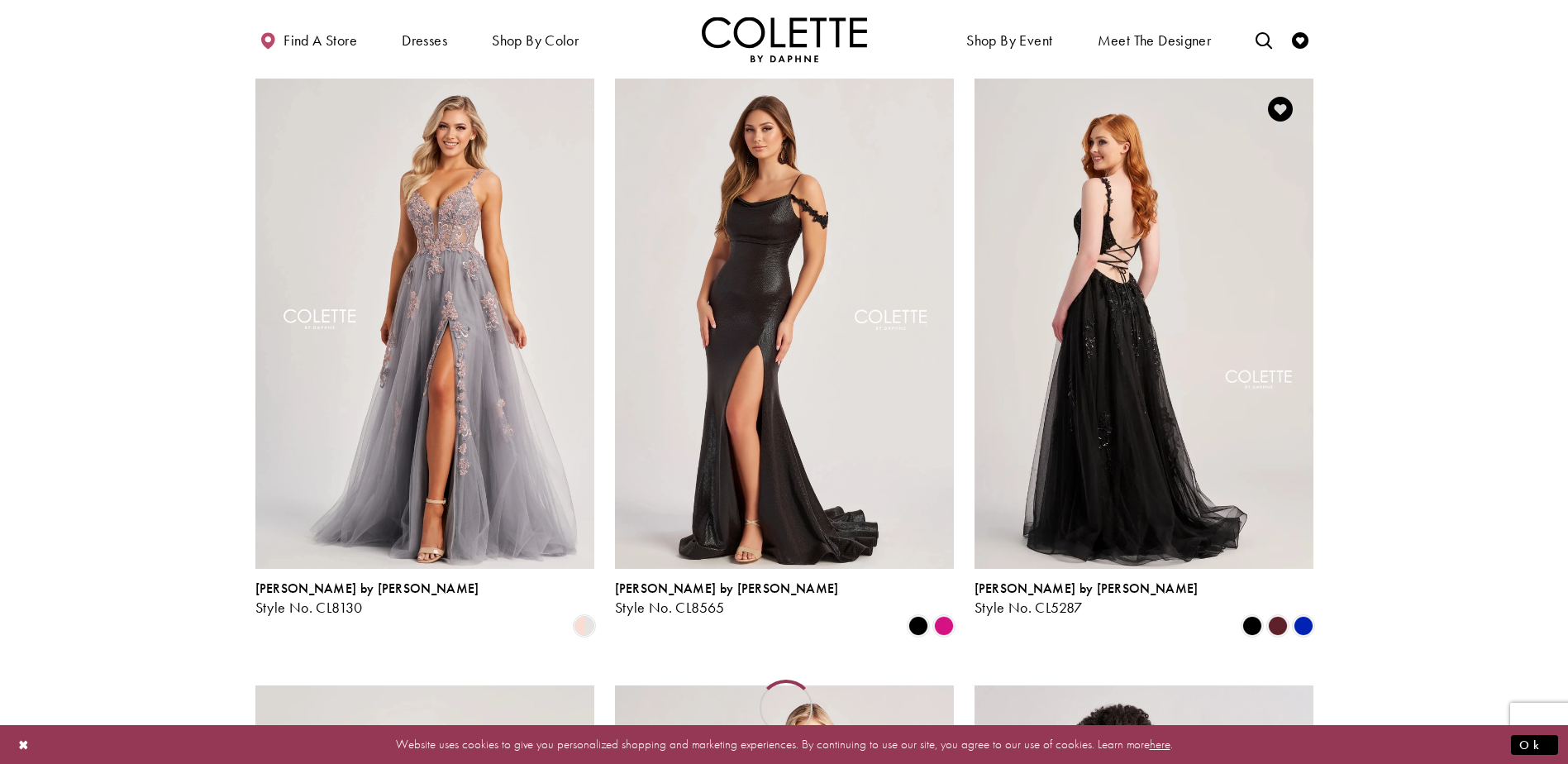
scroll to position [92, 0]
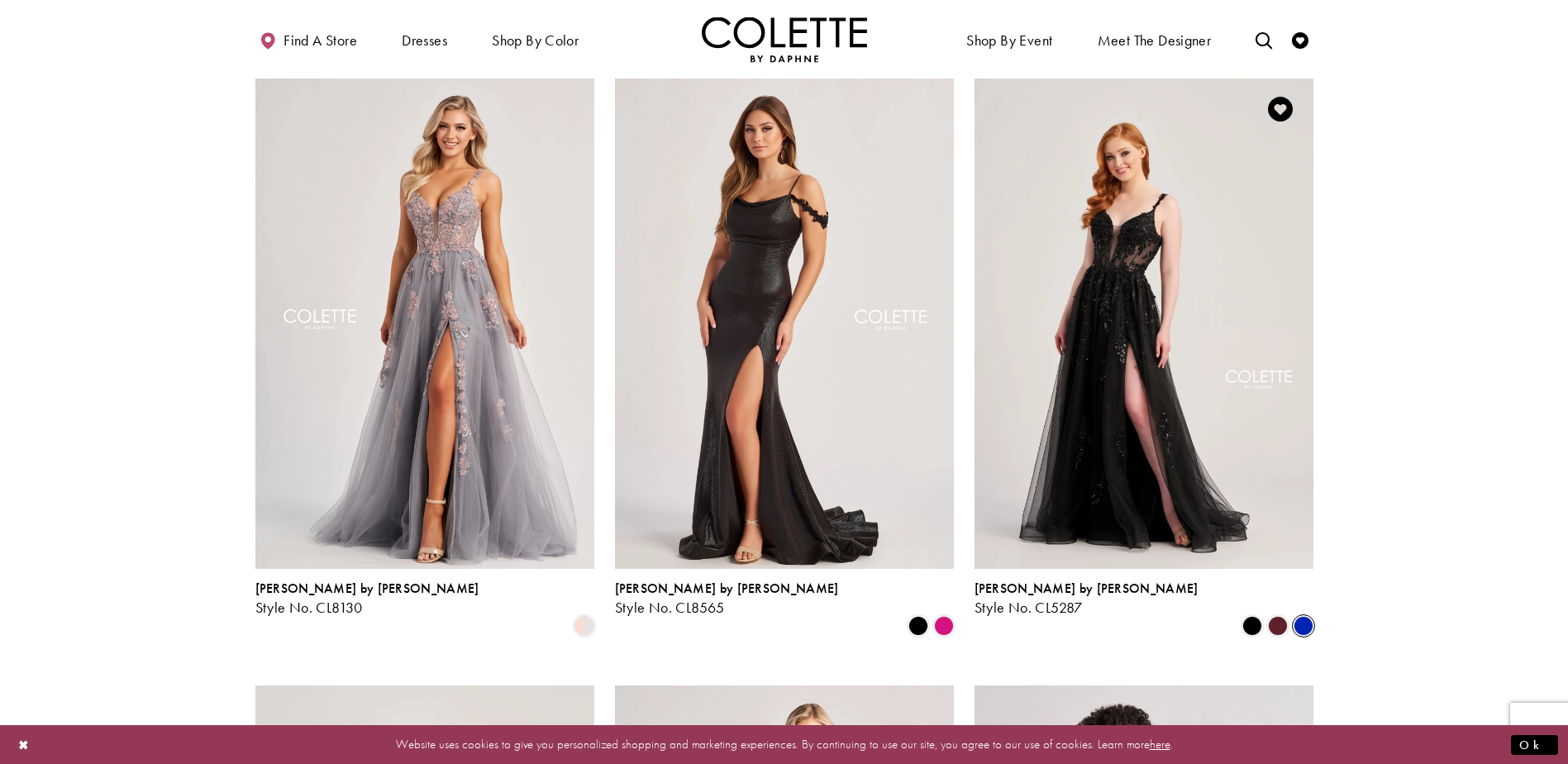
click at [1305, 616] on span "Product List" at bounding box center [1303, 625] width 20 height 20
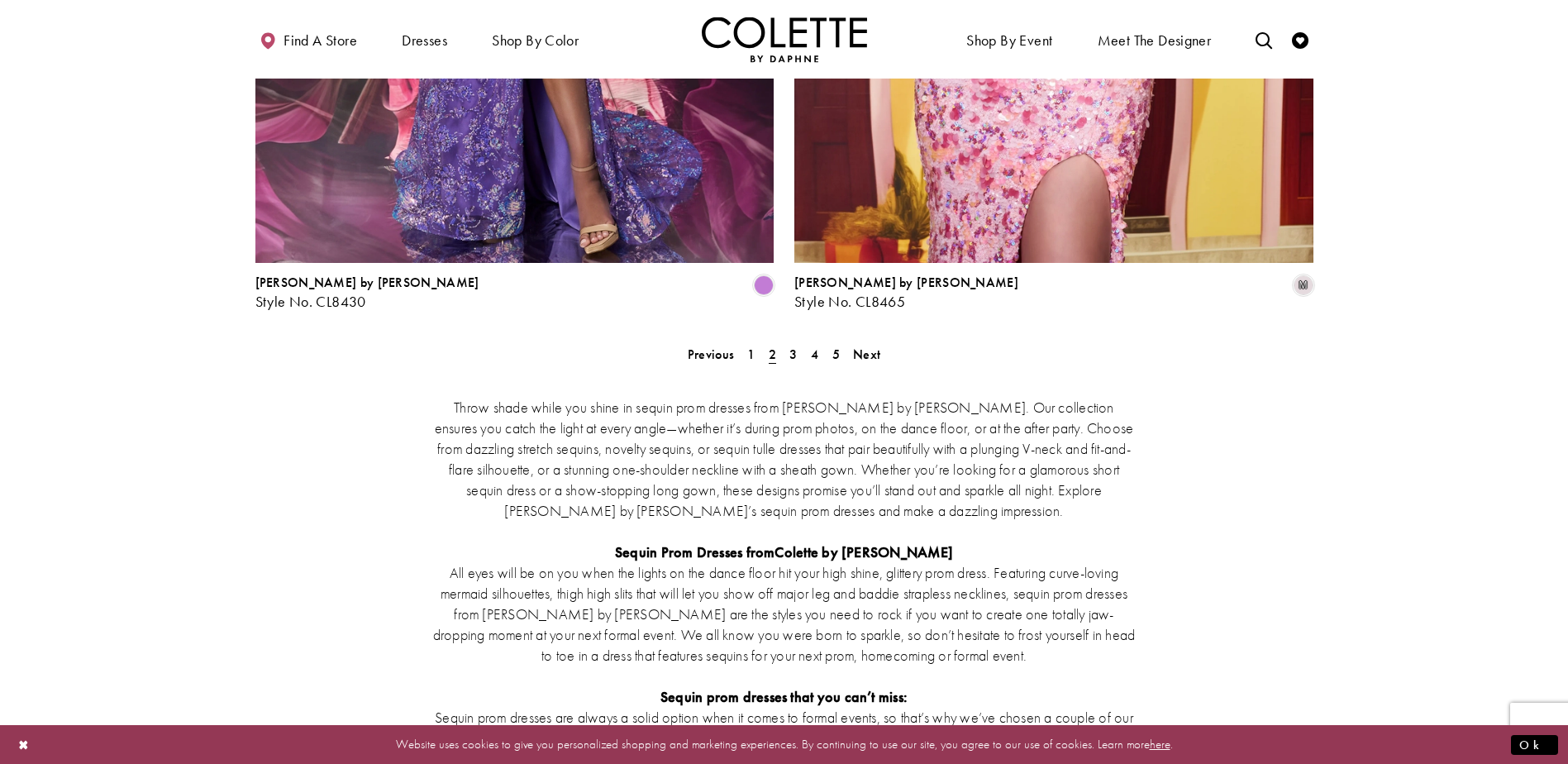
scroll to position [3067, 0]
